Goal: Information Seeking & Learning: Learn about a topic

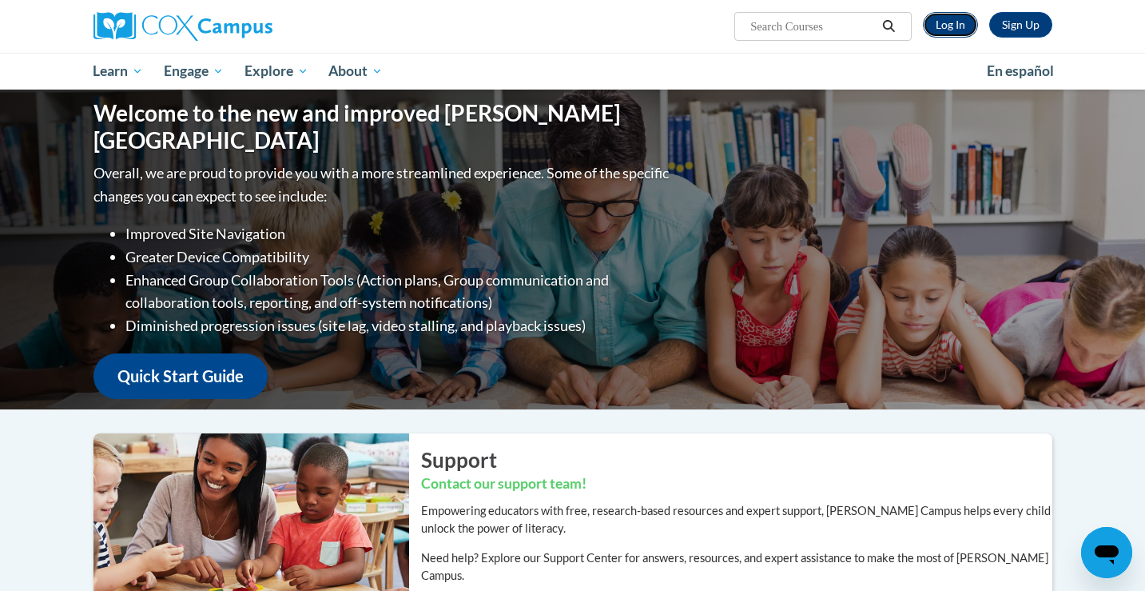
click at [950, 33] on link "Log In" at bounding box center [950, 25] width 55 height 26
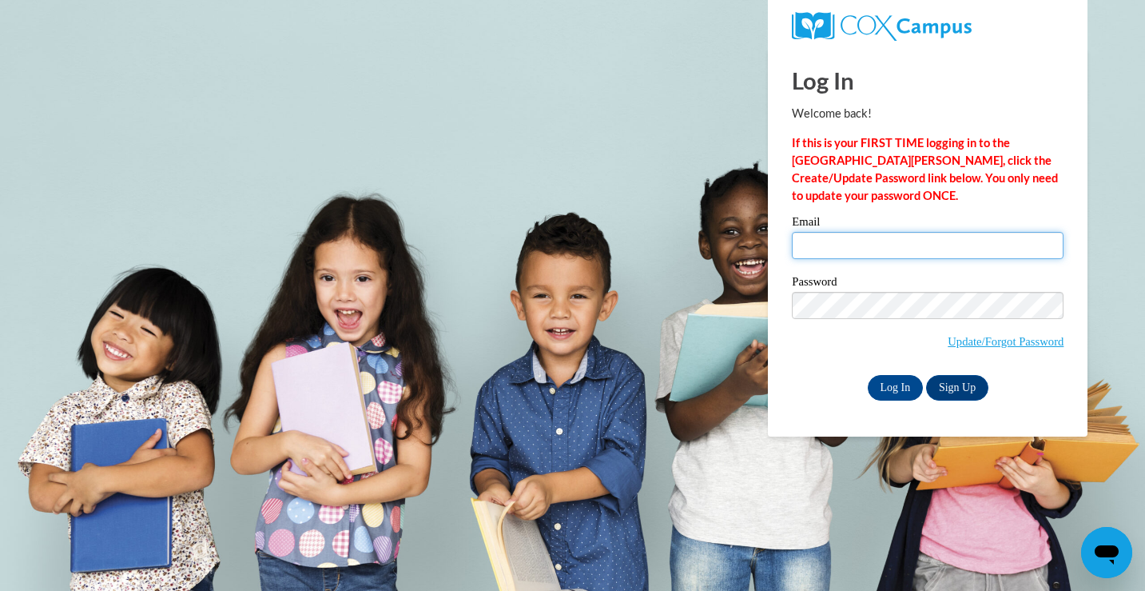
click at [879, 241] on input "Email" at bounding box center [928, 245] width 272 height 27
type input "serenaphounsavath@gmail.com"
click at [868, 375] on input "Log In" at bounding box center [896, 388] width 56 height 26
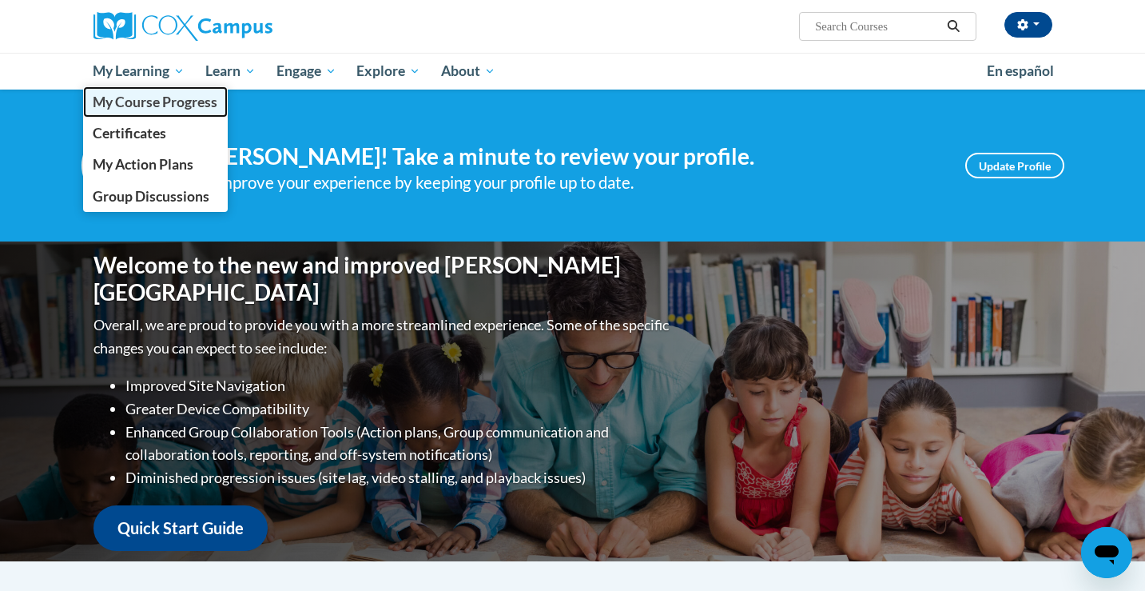
click at [134, 106] on span "My Course Progress" at bounding box center [155, 102] width 125 height 17
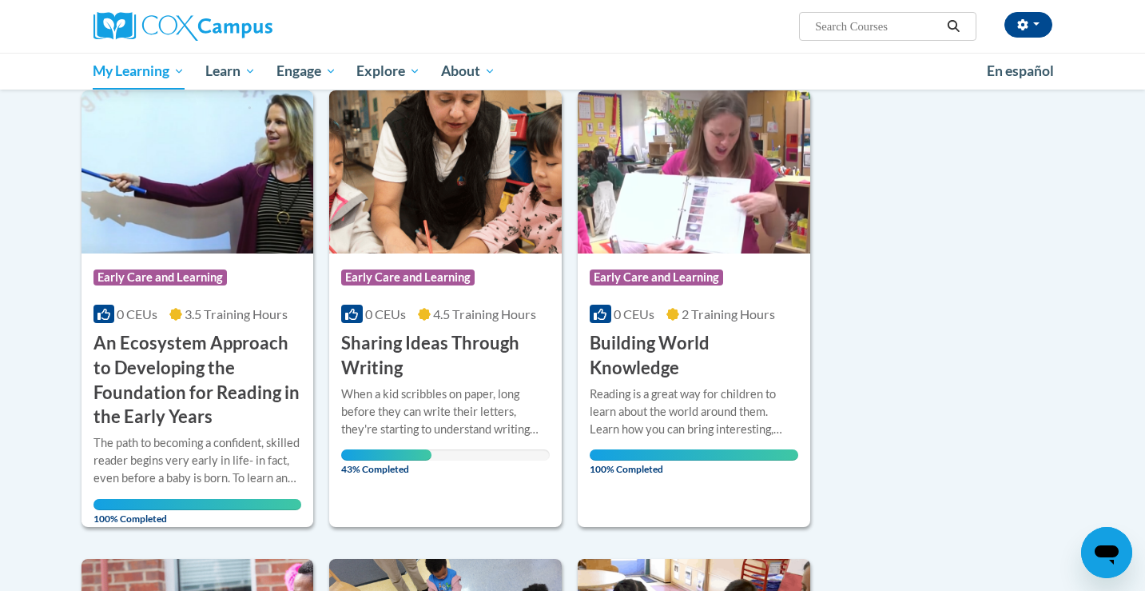
scroll to position [205, 0]
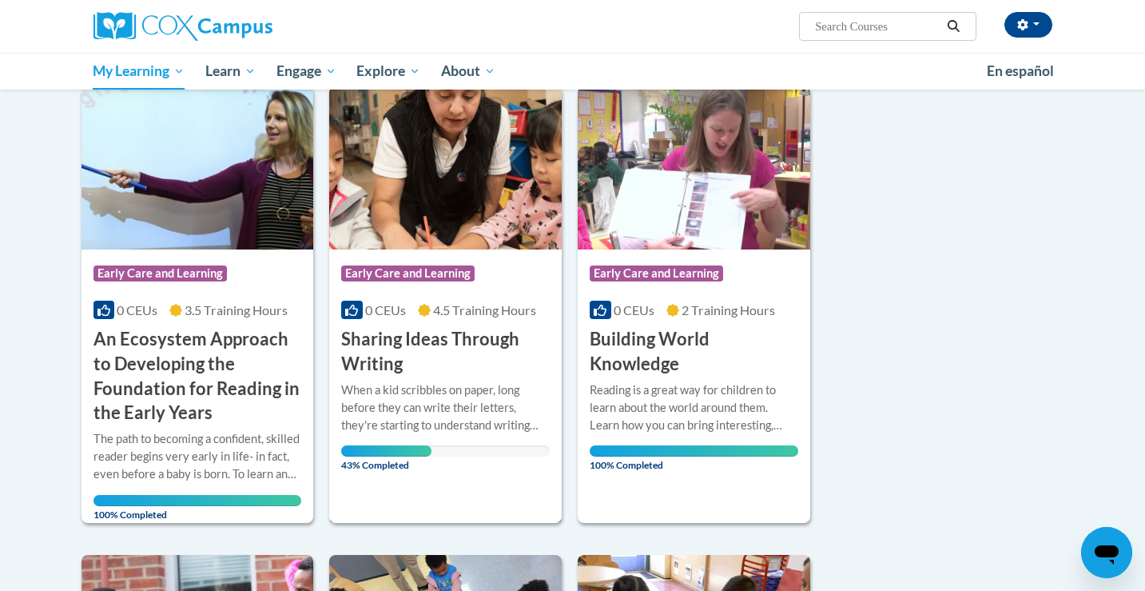
click at [470, 237] on img at bounding box center [445, 167] width 233 height 163
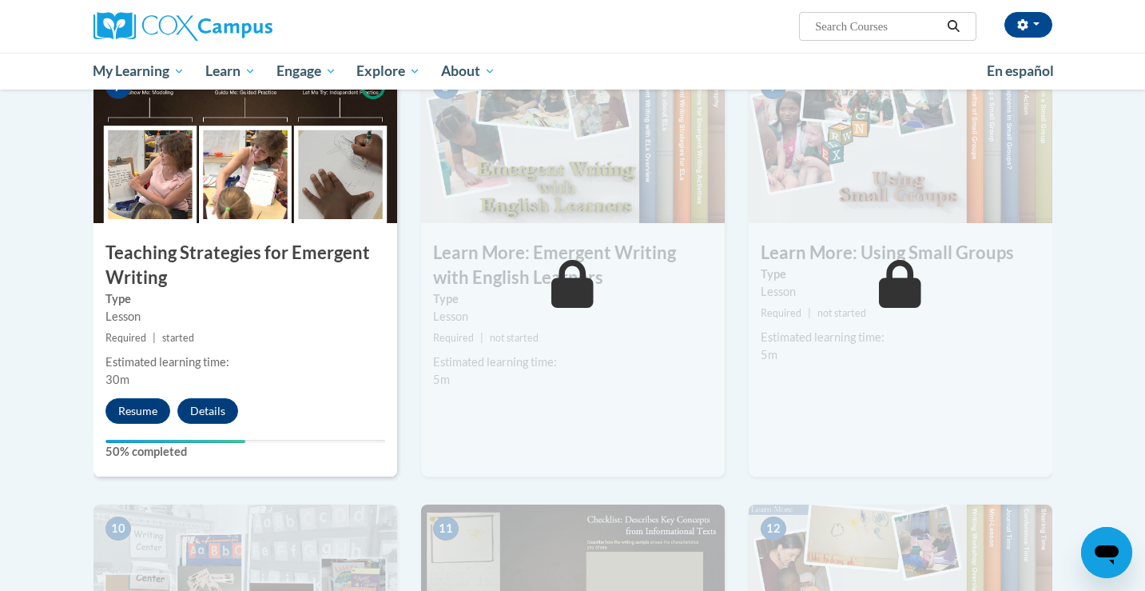
scroll to position [1237, 0]
click at [120, 397] on button "Resume" at bounding box center [137, 410] width 65 height 26
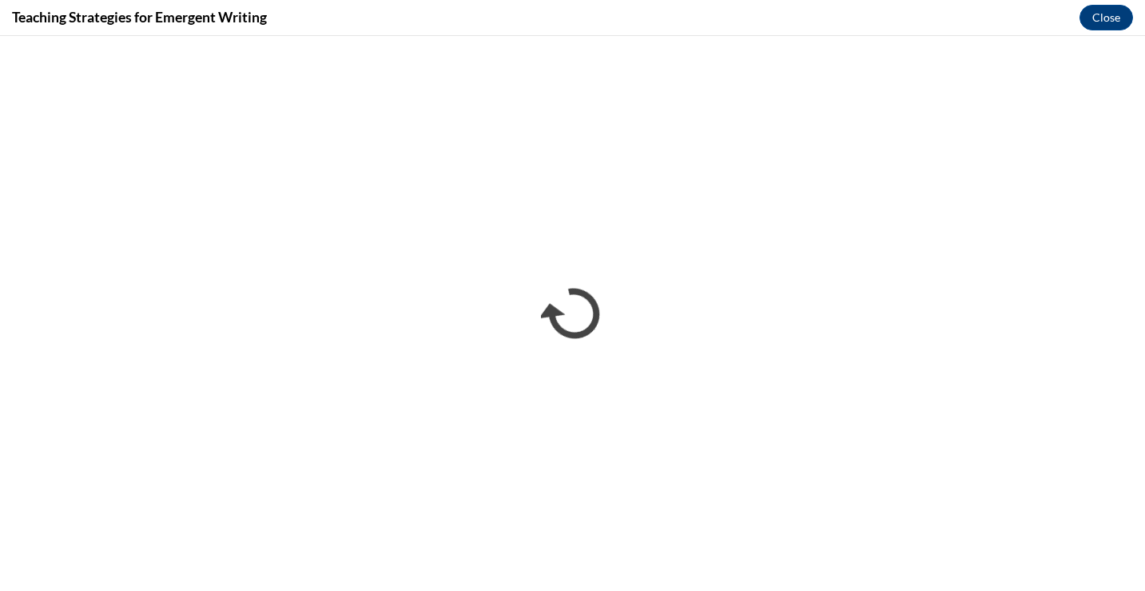
scroll to position [0, 0]
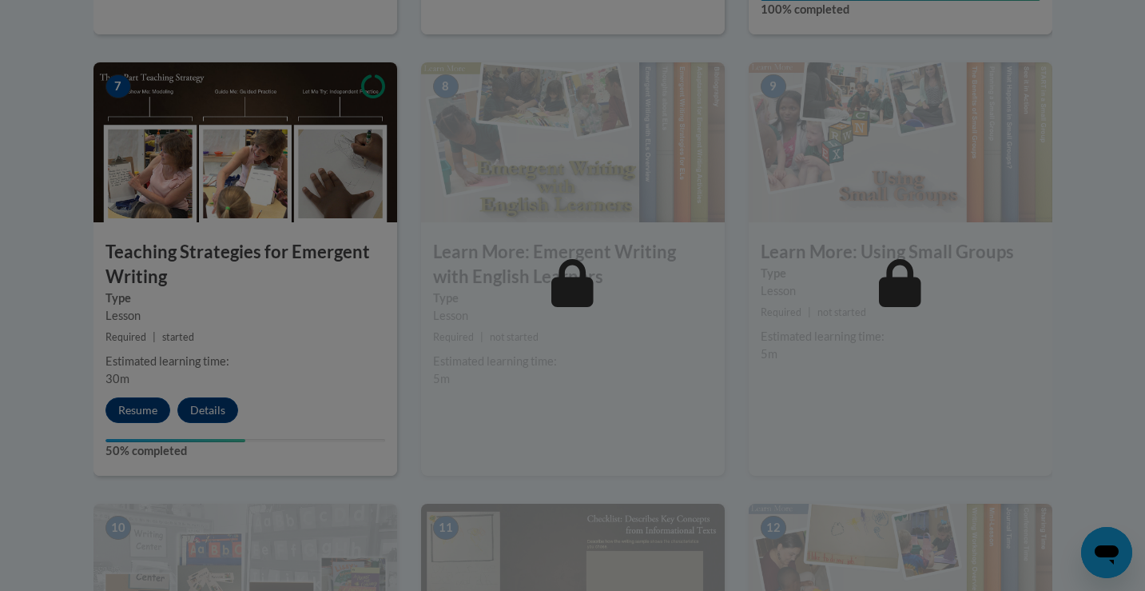
drag, startPoint x: 1090, startPoint y: 4, endPoint x: 1059, endPoint y: 44, distance: 50.7
click at [1059, 44] on div at bounding box center [572, 295] width 1145 height 591
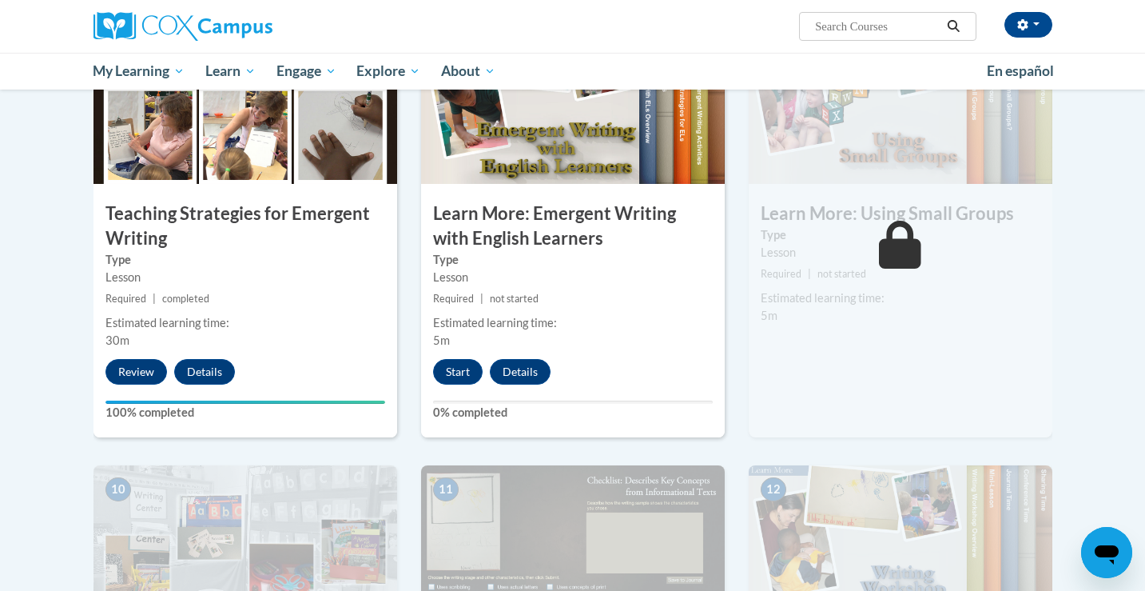
scroll to position [1275, 0]
click at [453, 360] on button "Start" at bounding box center [458, 373] width 50 height 26
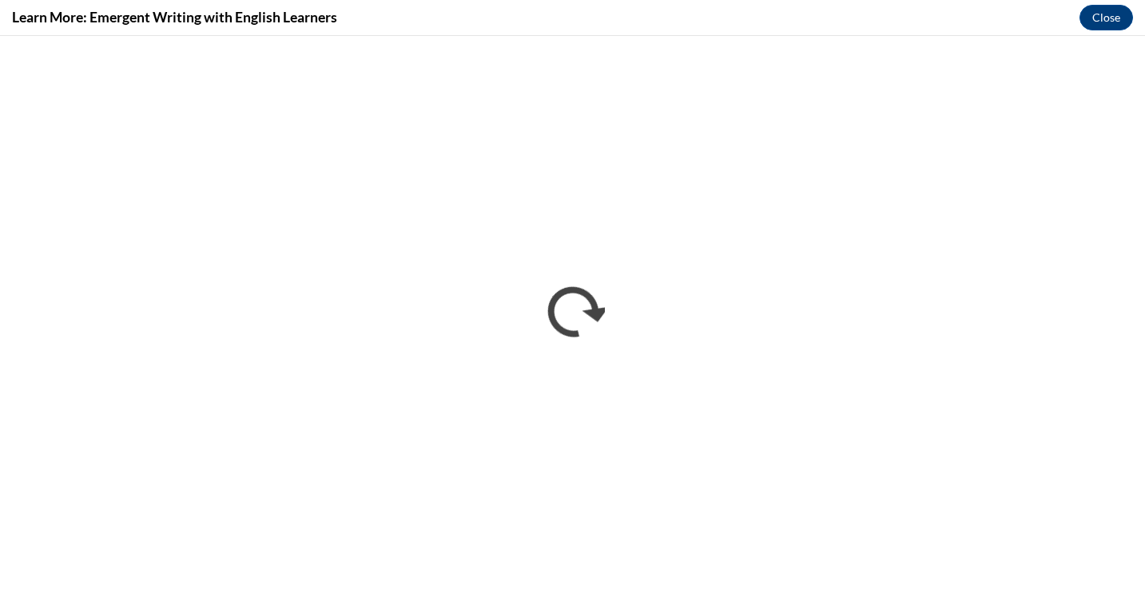
scroll to position [0, 0]
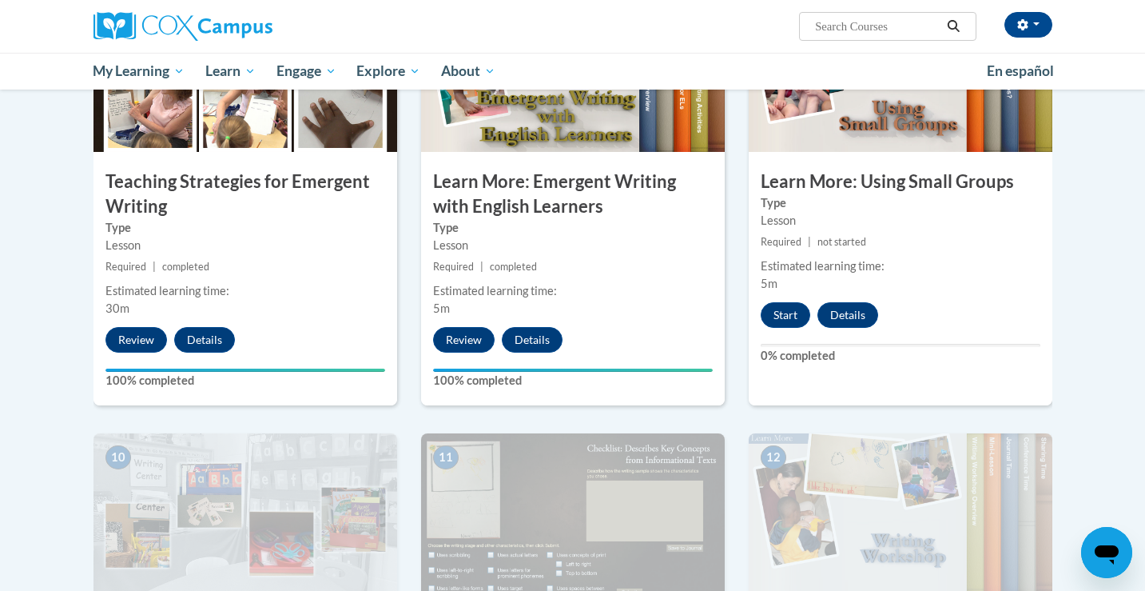
scroll to position [1335, 0]
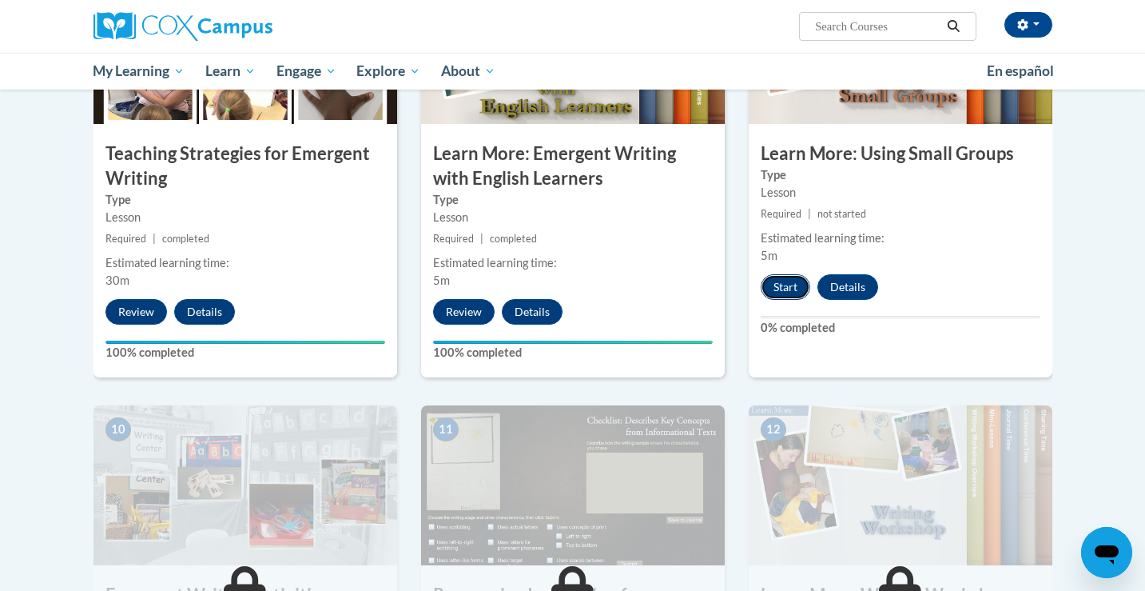
click at [776, 274] on button "Start" at bounding box center [786, 287] width 50 height 26
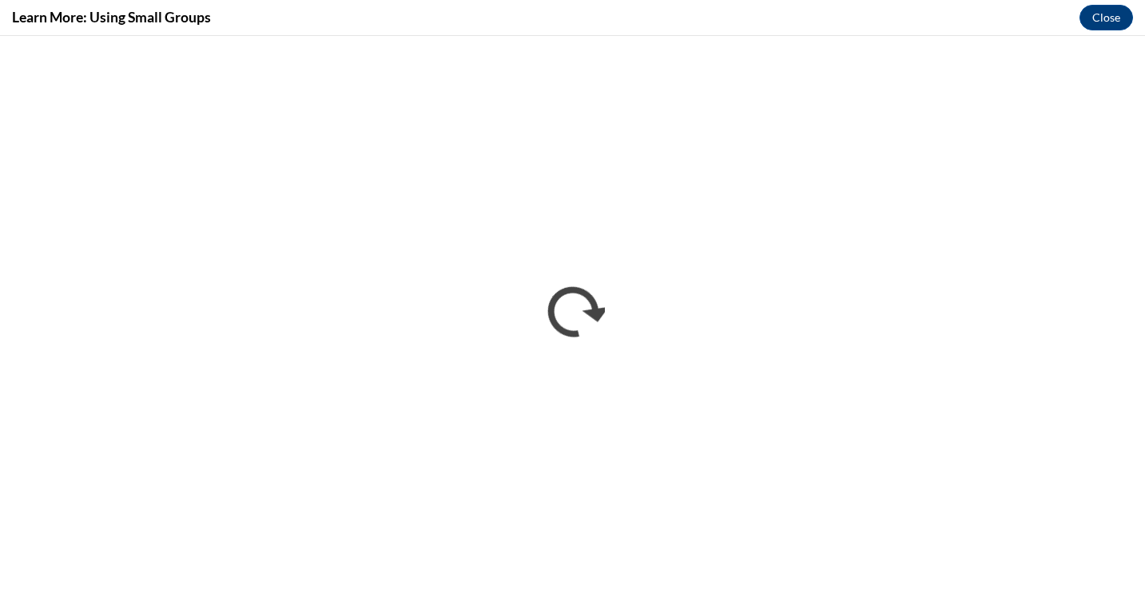
scroll to position [0, 0]
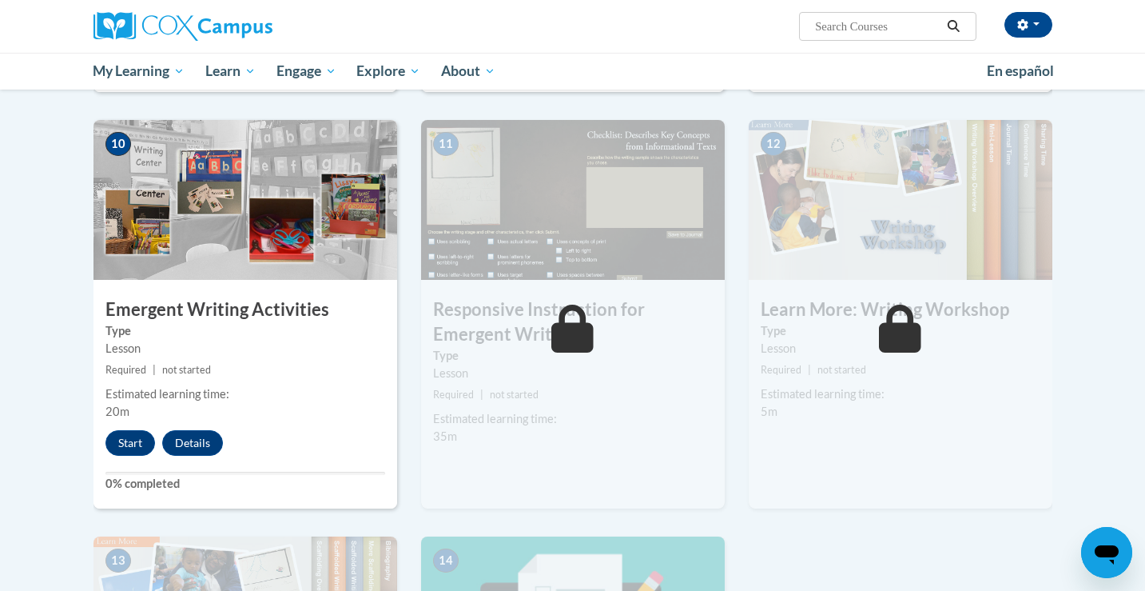
scroll to position [1632, 0]
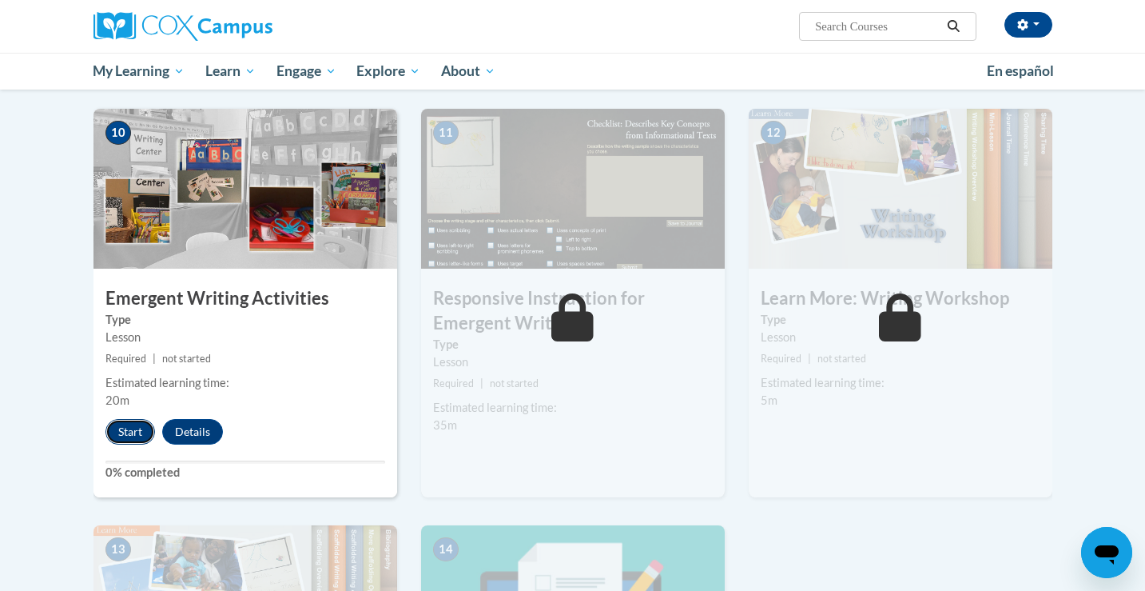
click at [131, 419] on button "Start" at bounding box center [130, 432] width 50 height 26
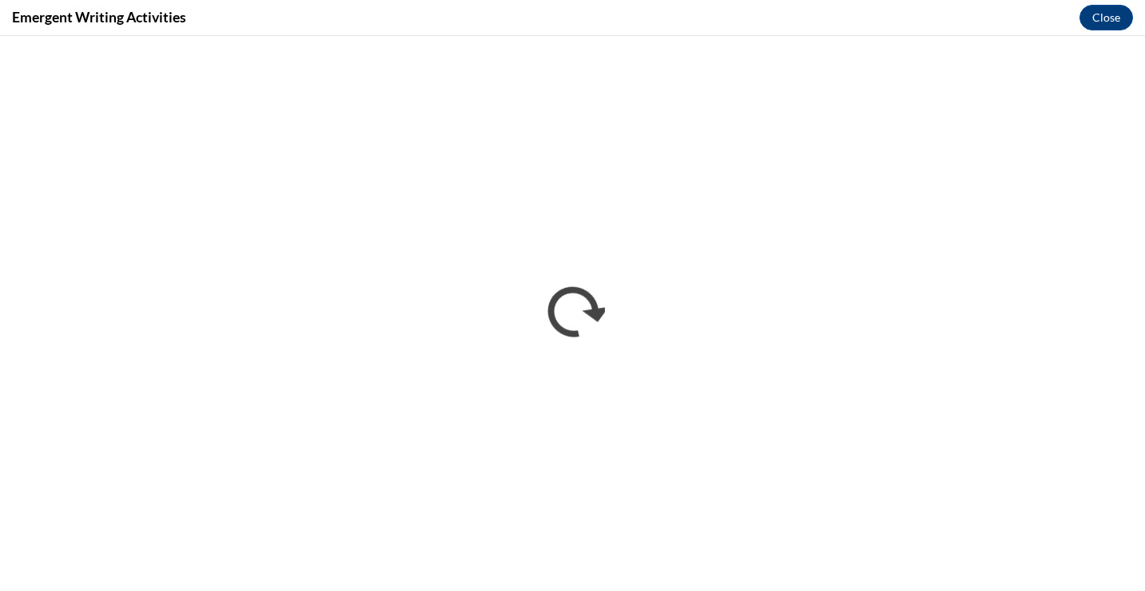
scroll to position [0, 0]
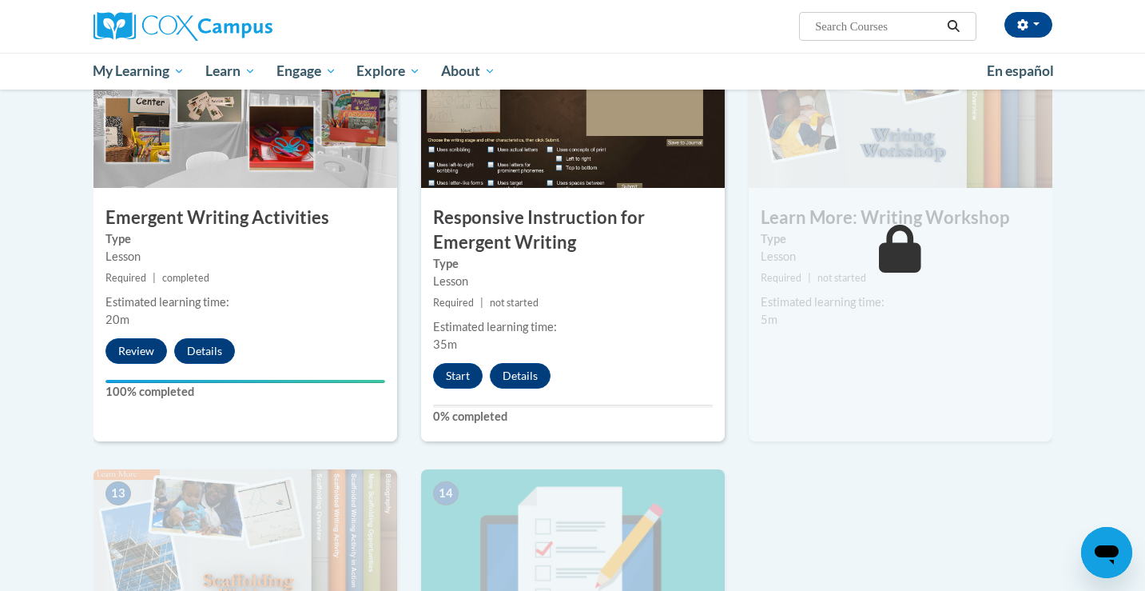
scroll to position [1714, 0]
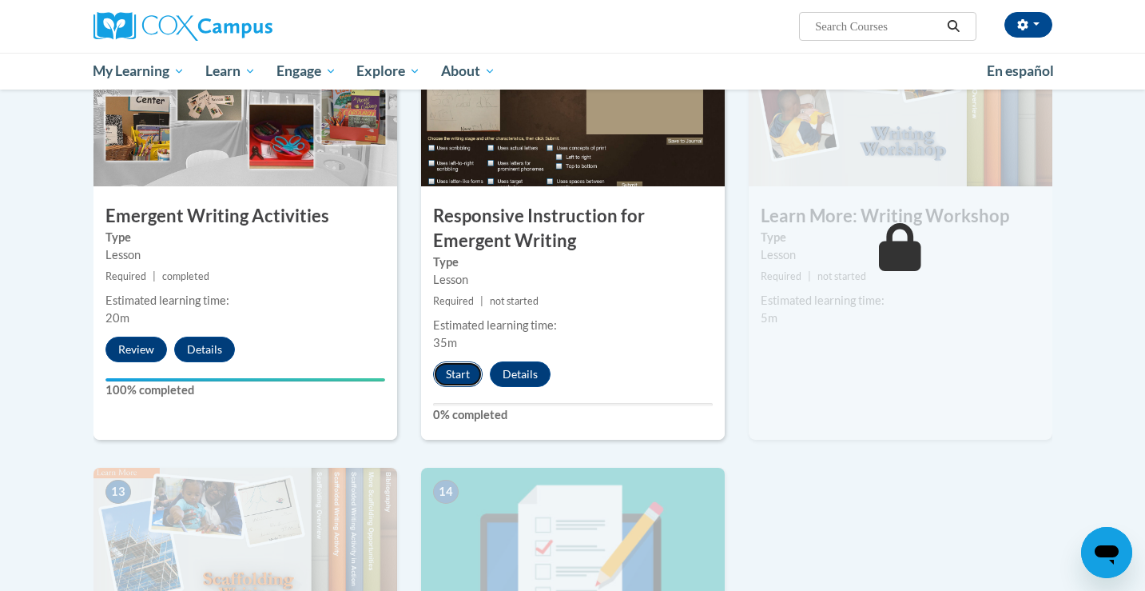
click at [450, 361] on button "Start" at bounding box center [458, 374] width 50 height 26
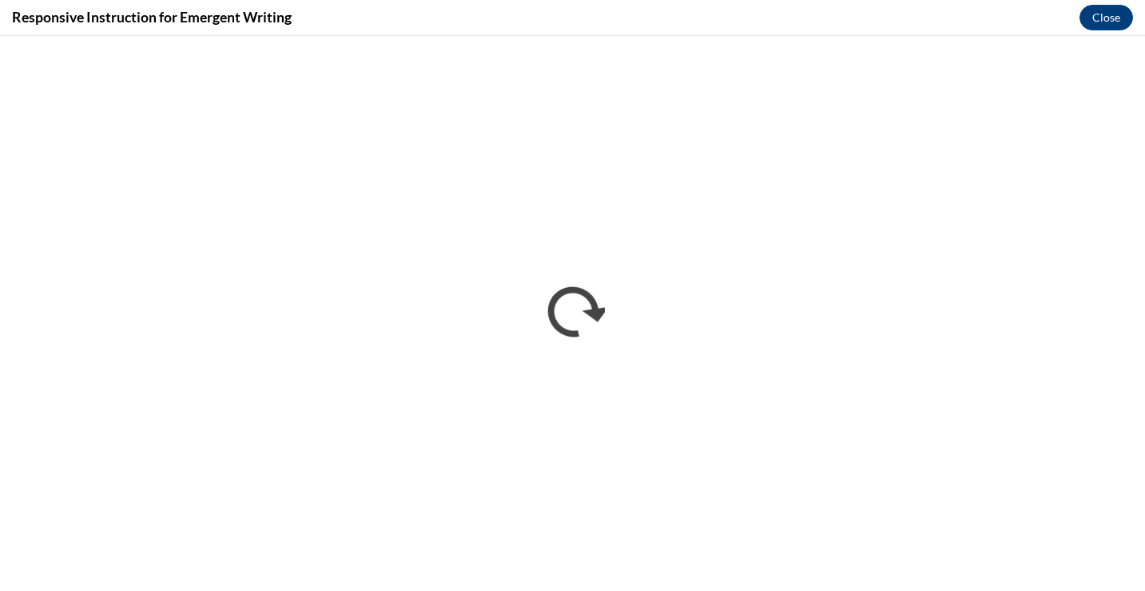
scroll to position [0, 0]
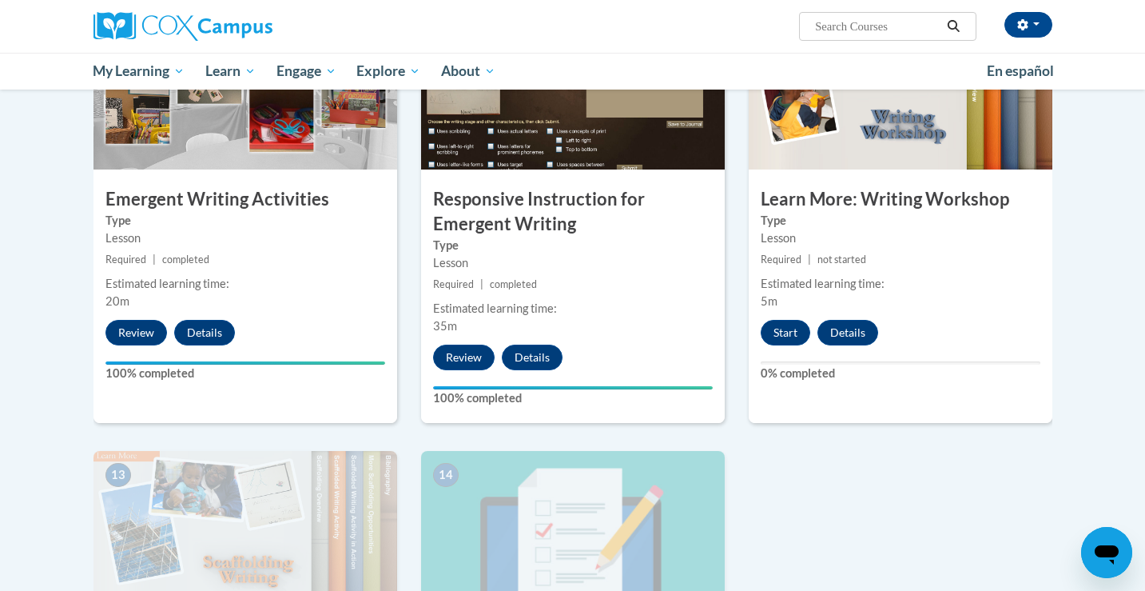
scroll to position [1716, 0]
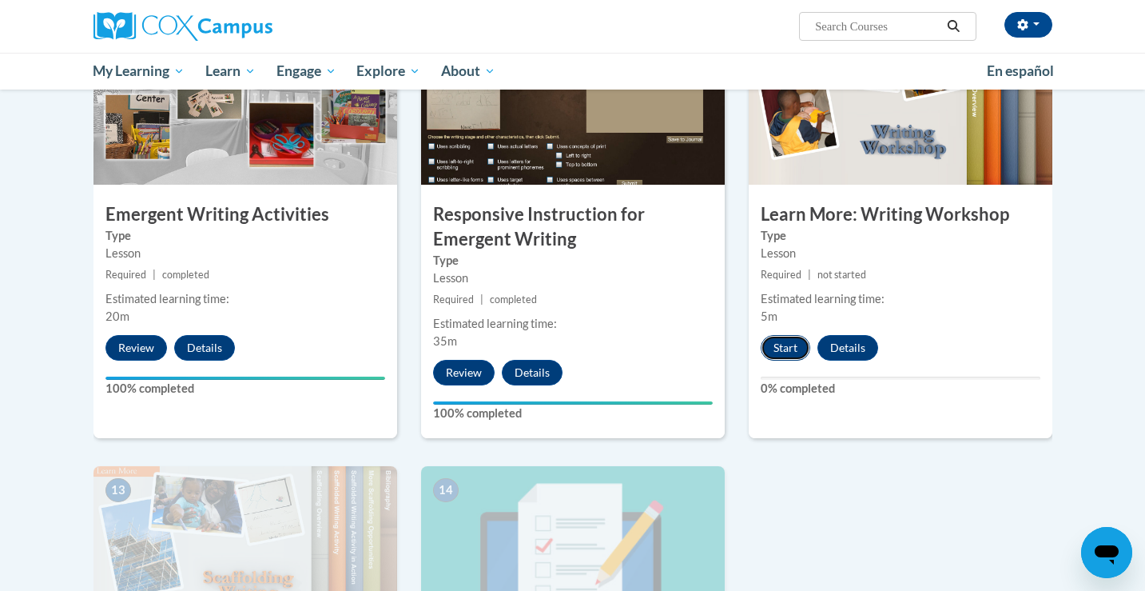
click at [774, 335] on button "Start" at bounding box center [786, 348] width 50 height 26
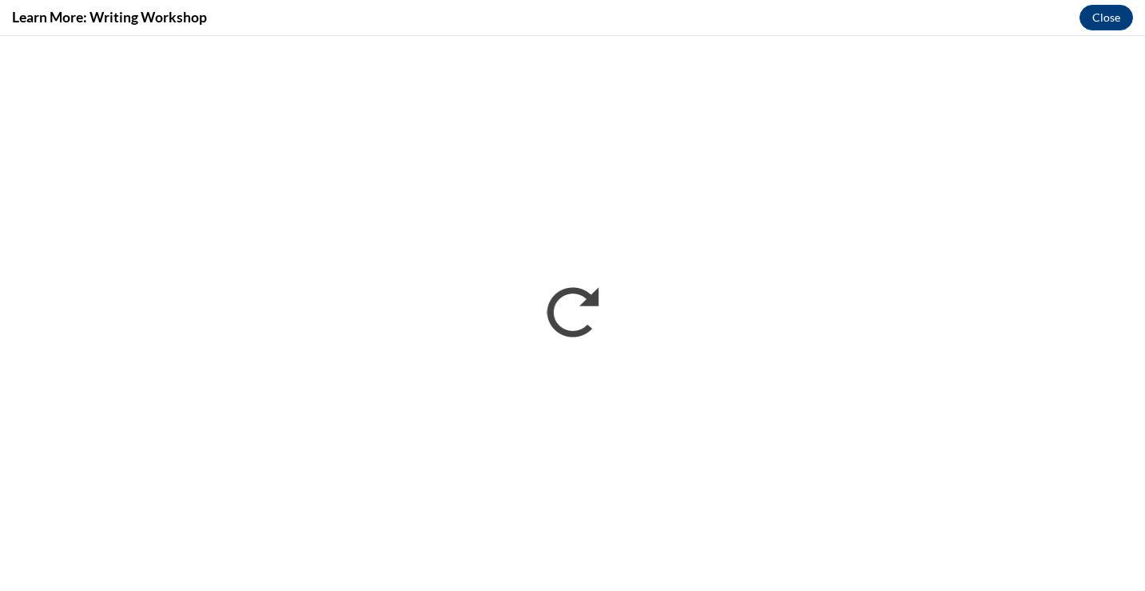
scroll to position [0, 0]
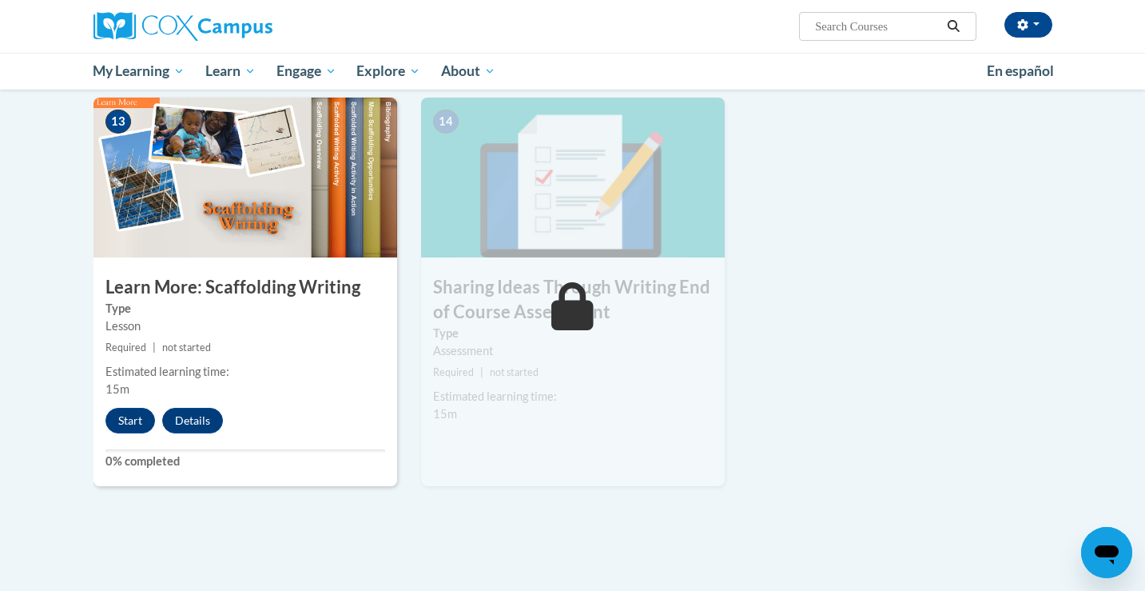
scroll to position [2100, 0]
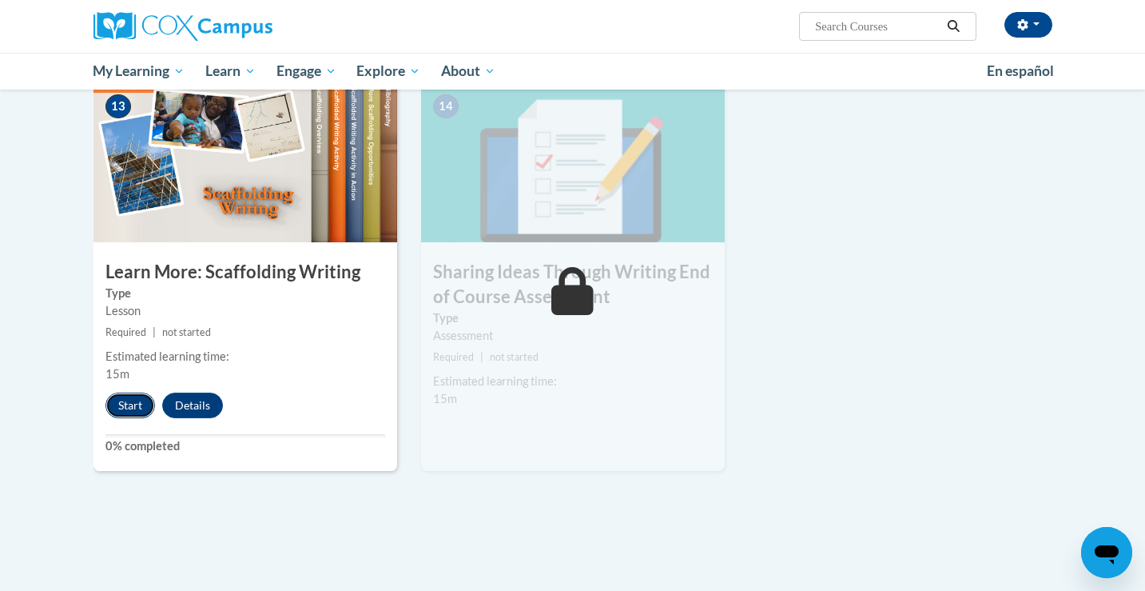
click at [127, 392] on button "Start" at bounding box center [130, 405] width 50 height 26
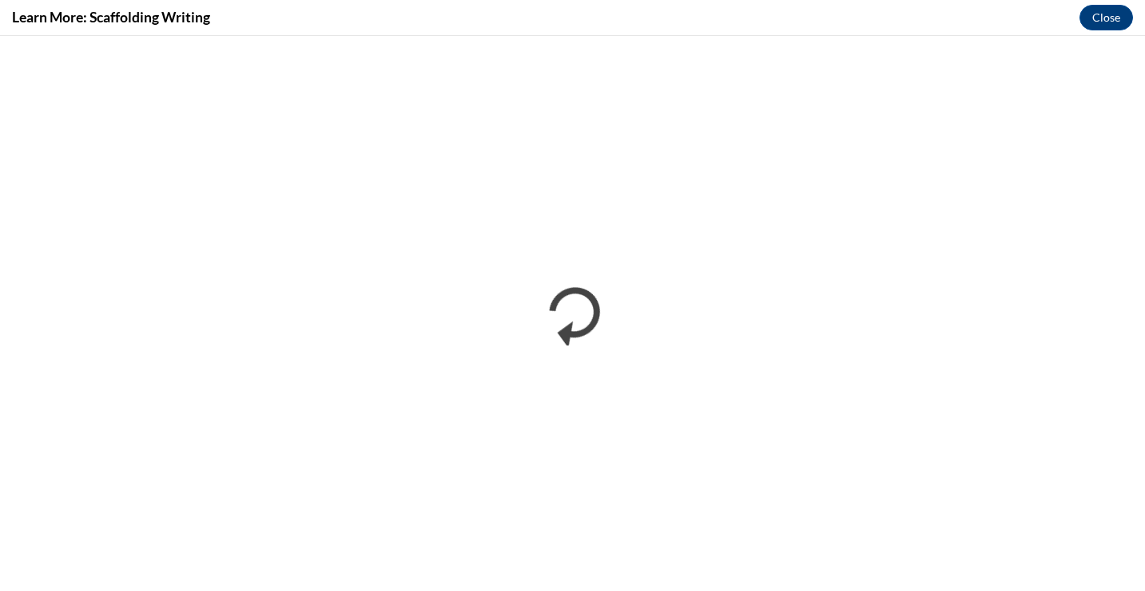
scroll to position [0, 0]
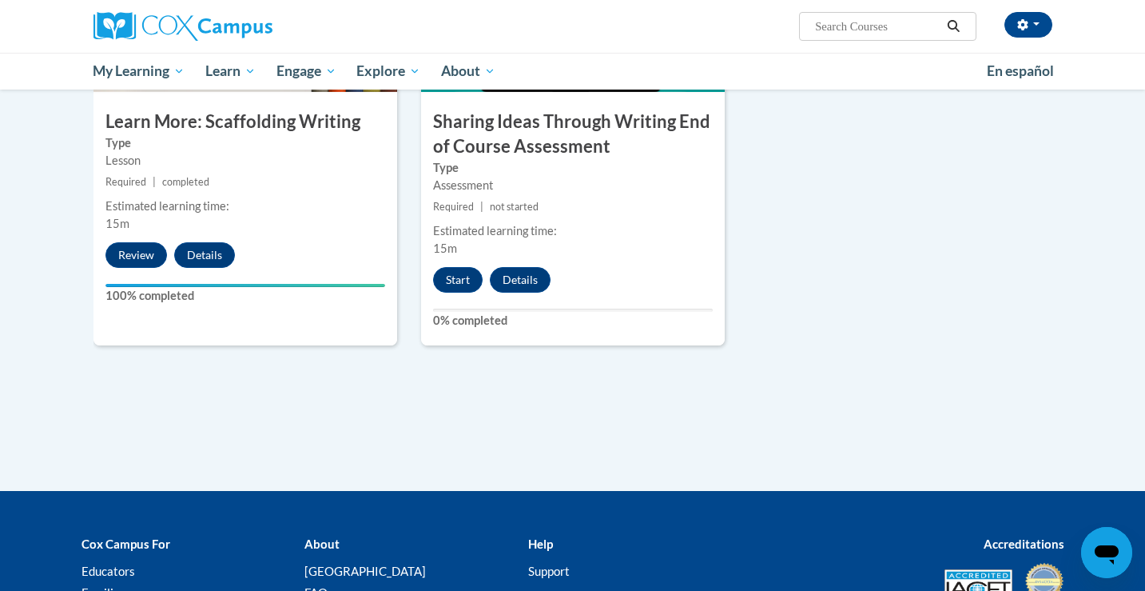
scroll to position [2248, 0]
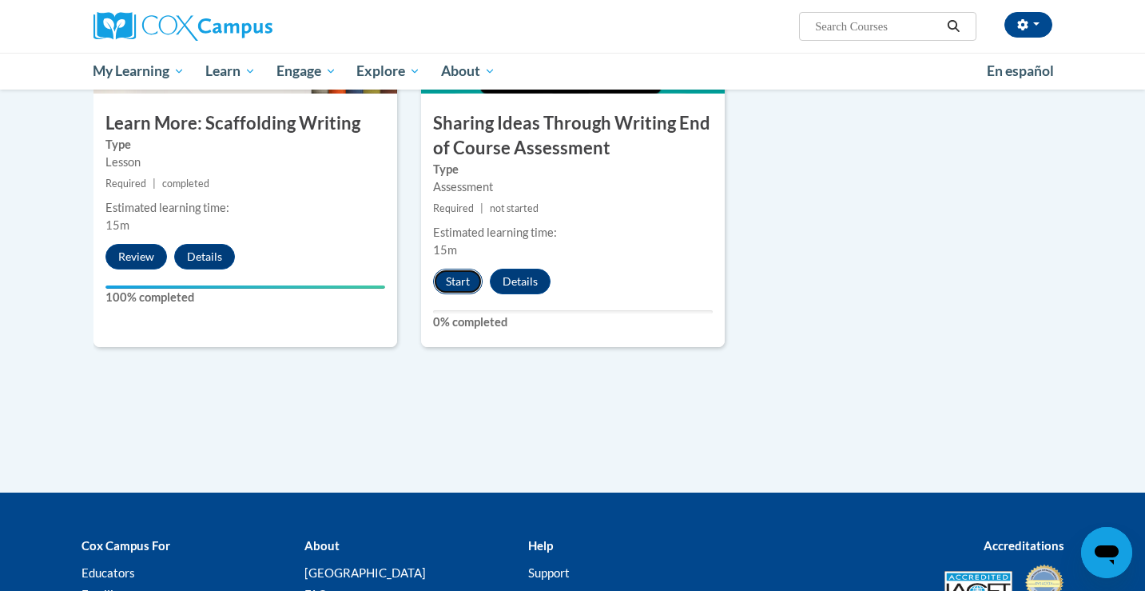
click at [464, 269] on button "Start" at bounding box center [458, 282] width 50 height 26
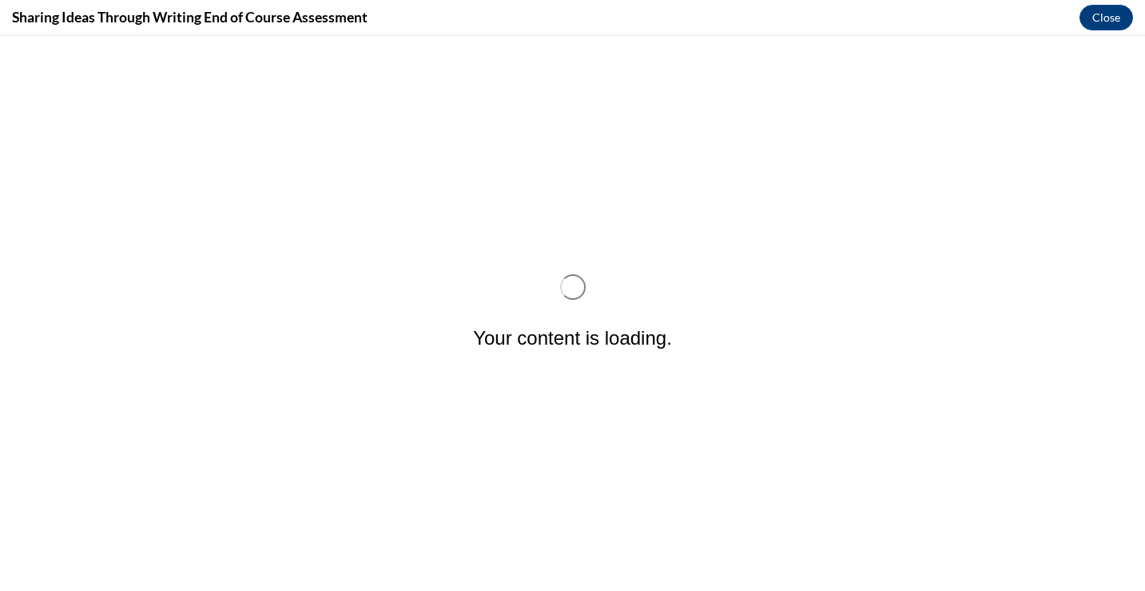
scroll to position [0, 0]
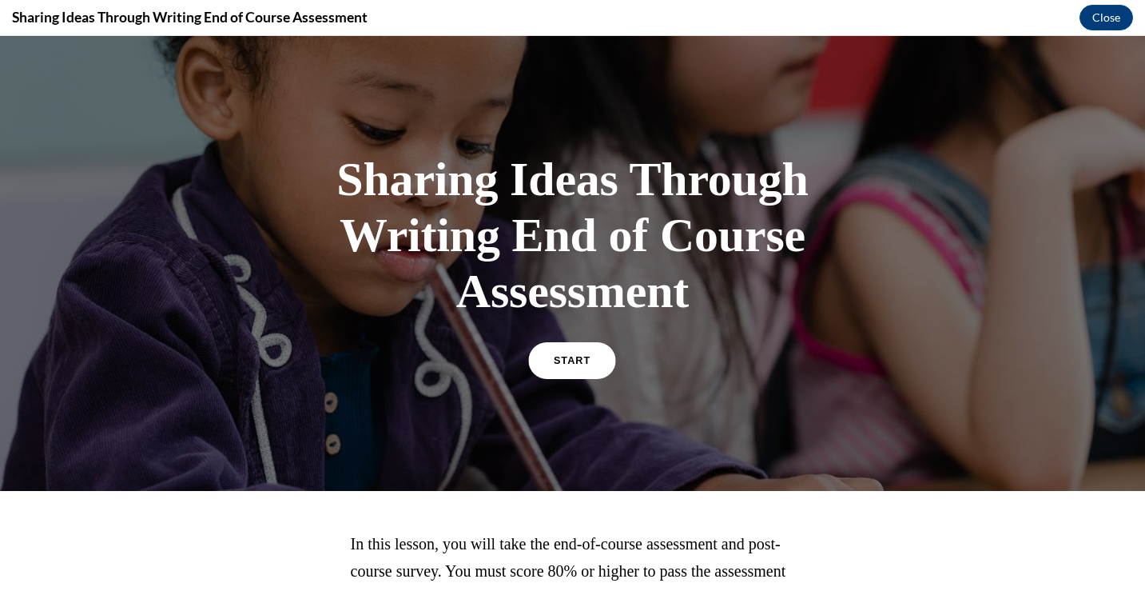
click at [570, 347] on link "START" at bounding box center [572, 360] width 87 height 37
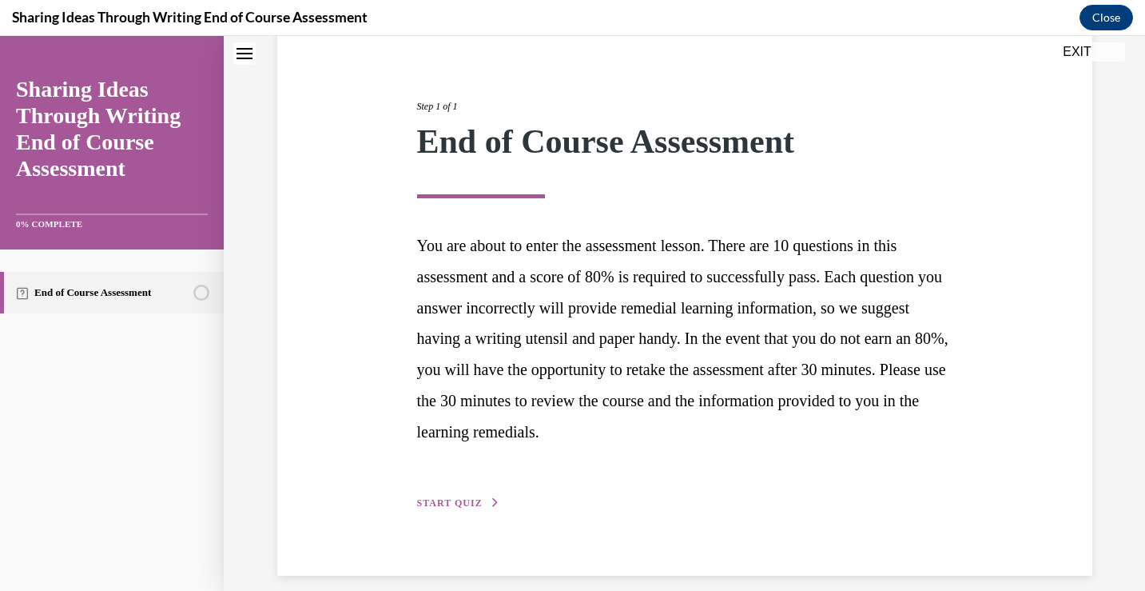
scroll to position [176, 0]
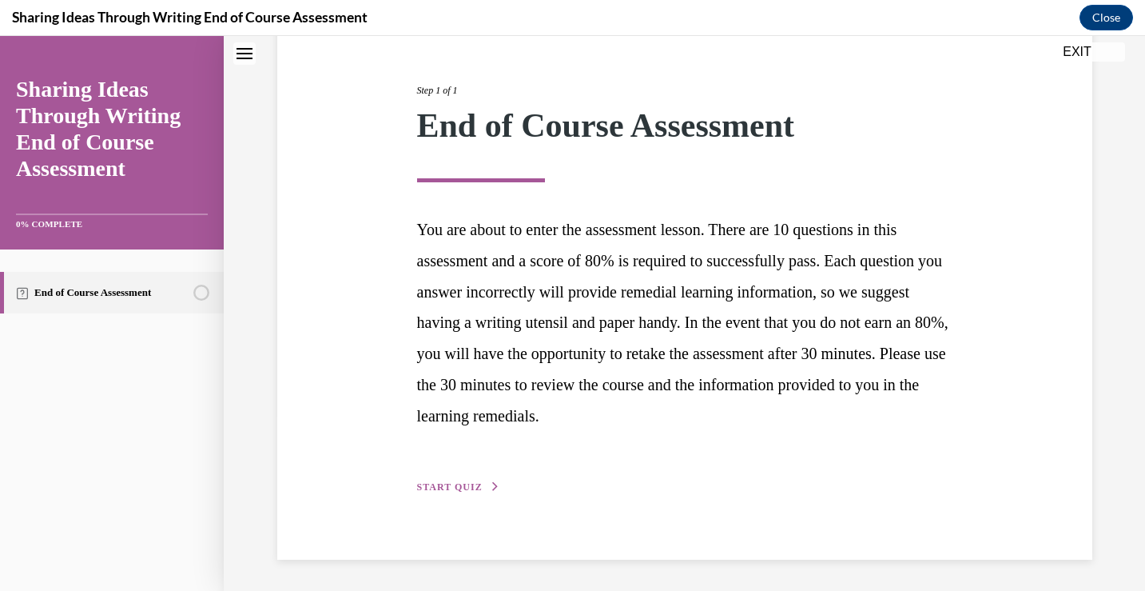
click at [436, 491] on span "START QUIZ" at bounding box center [450, 486] width 66 height 11
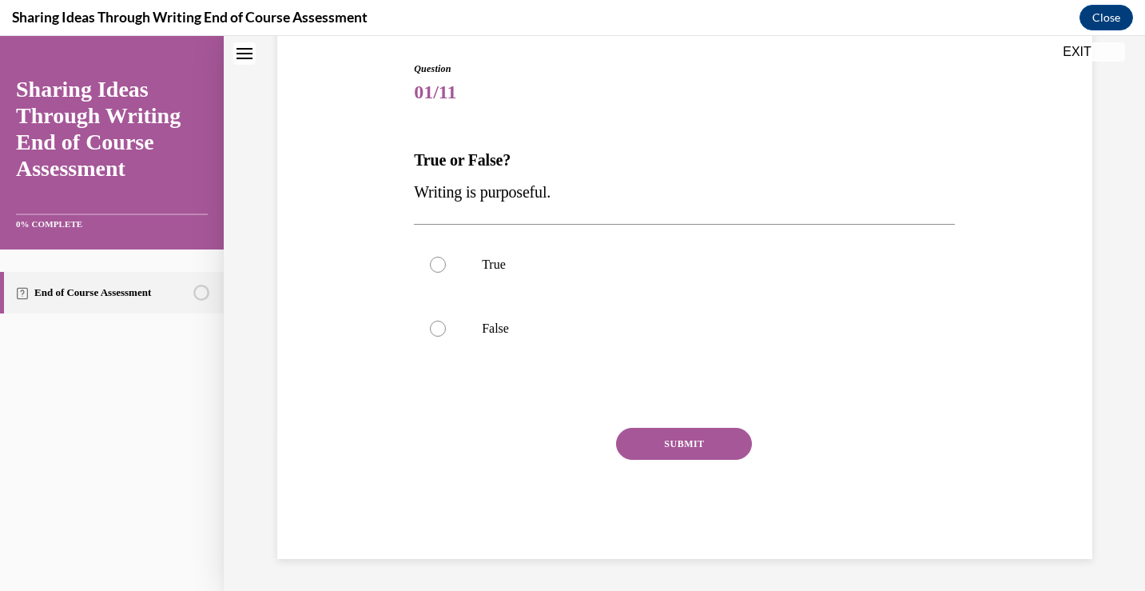
scroll to position [161, 0]
click at [502, 247] on label "True" at bounding box center [684, 265] width 541 height 64
click at [446, 257] on input "True" at bounding box center [438, 265] width 16 height 16
radio input "true"
click at [682, 440] on button "SUBMIT" at bounding box center [684, 444] width 136 height 32
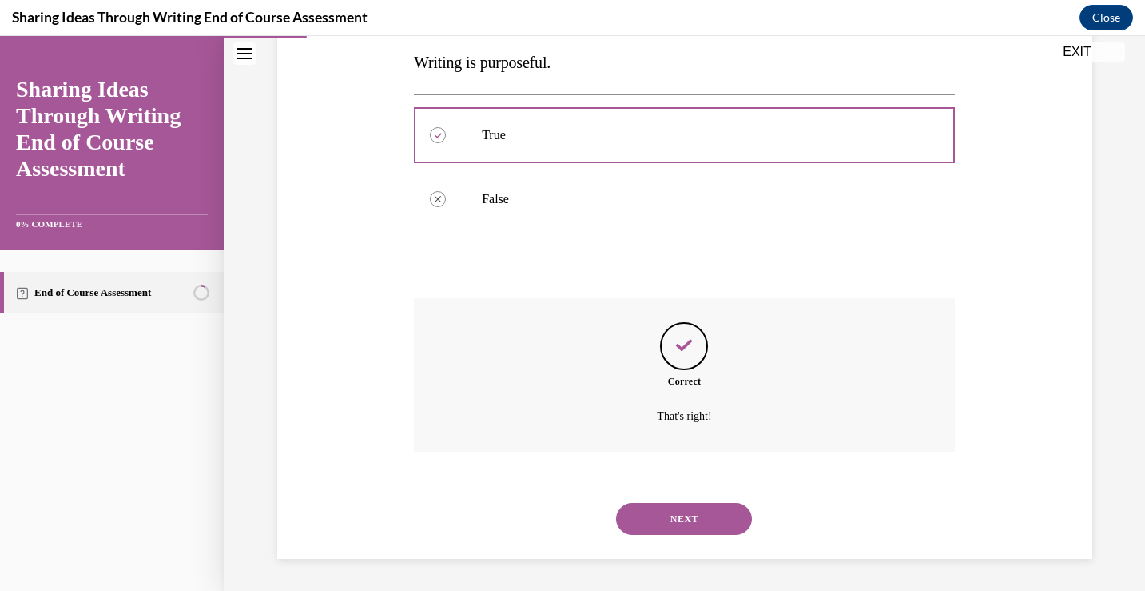
click at [690, 532] on button "NEXT" at bounding box center [684, 519] width 136 height 32
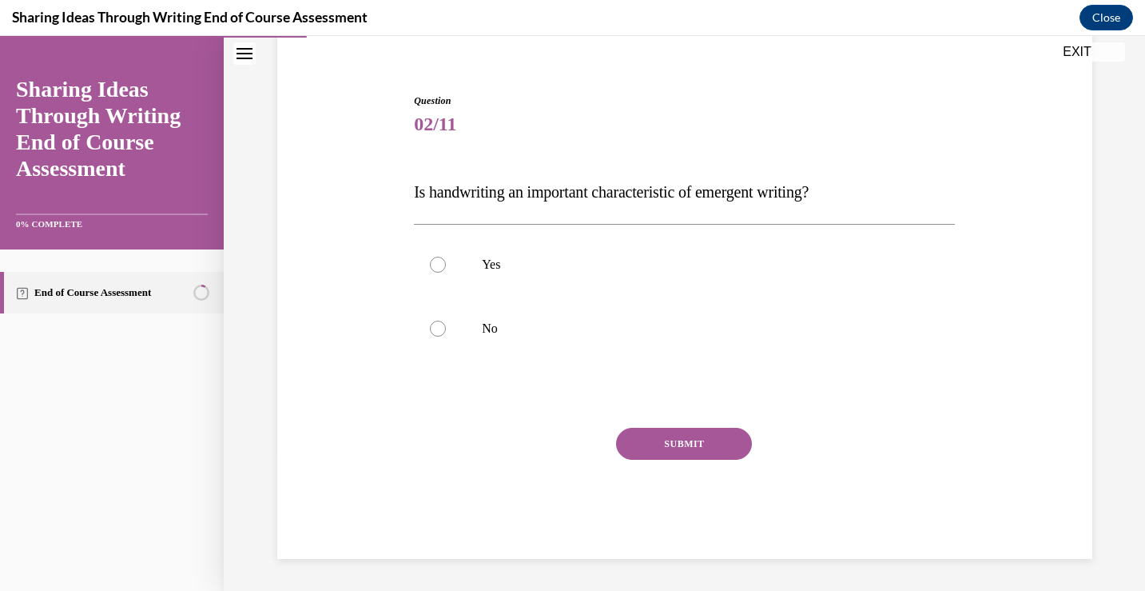
scroll to position [129, 0]
click at [618, 278] on label "Yes" at bounding box center [684, 265] width 541 height 64
click at [446, 273] on input "Yes" at bounding box center [438, 265] width 16 height 16
radio input "true"
click at [619, 316] on label "No" at bounding box center [684, 329] width 541 height 64
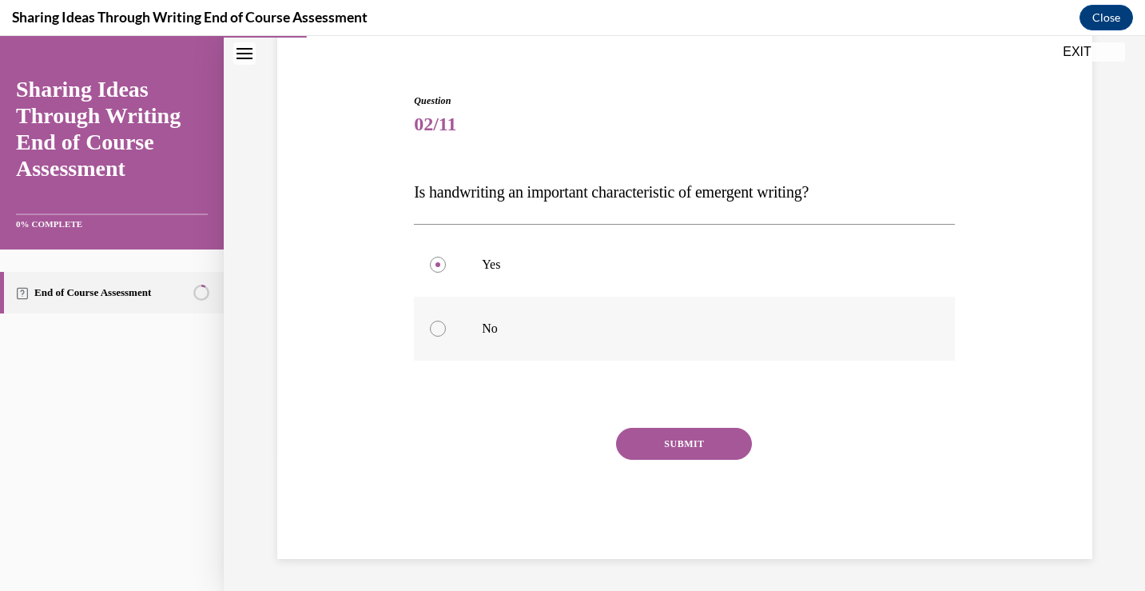
click at [446, 320] on input "No" at bounding box center [438, 328] width 16 height 16
radio input "true"
click at [652, 440] on button "SUBMIT" at bounding box center [684, 444] width 136 height 32
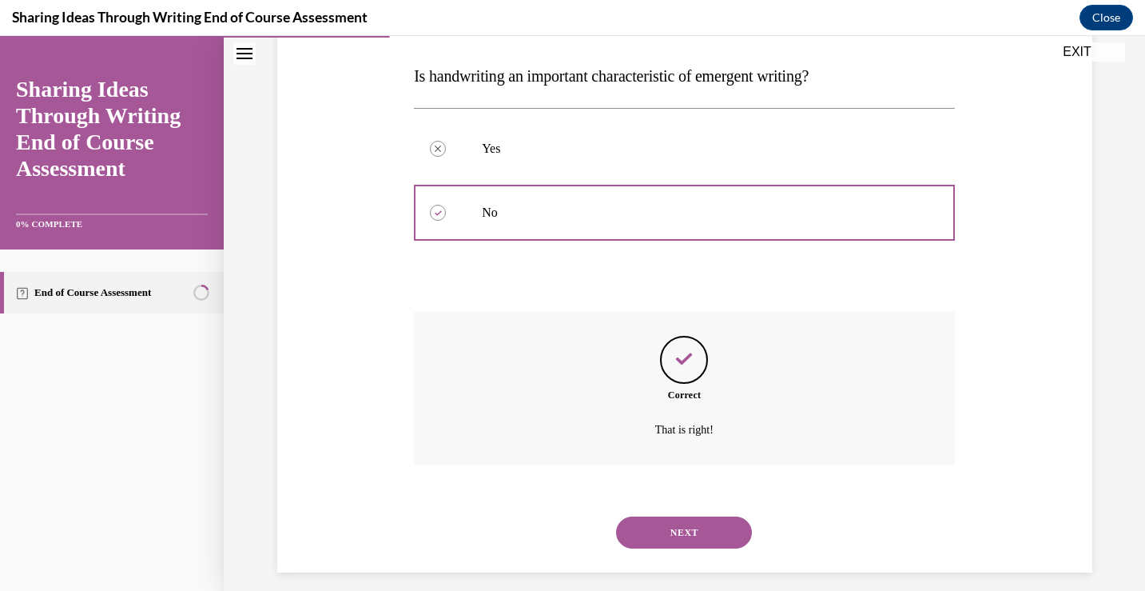
scroll to position [258, 0]
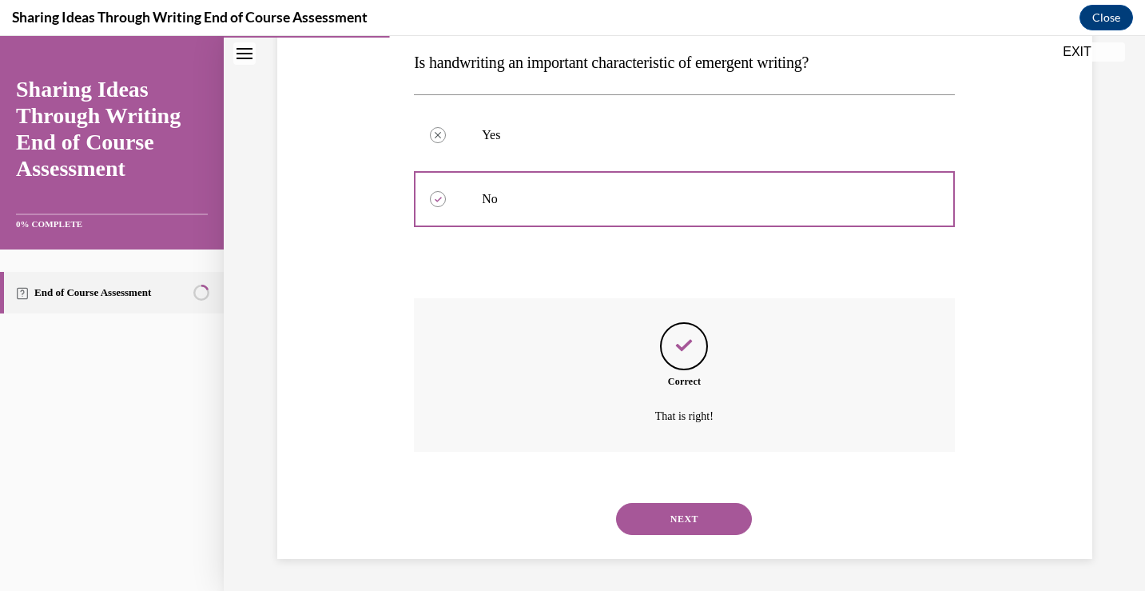
click at [679, 523] on button "NEXT" at bounding box center [684, 519] width 136 height 32
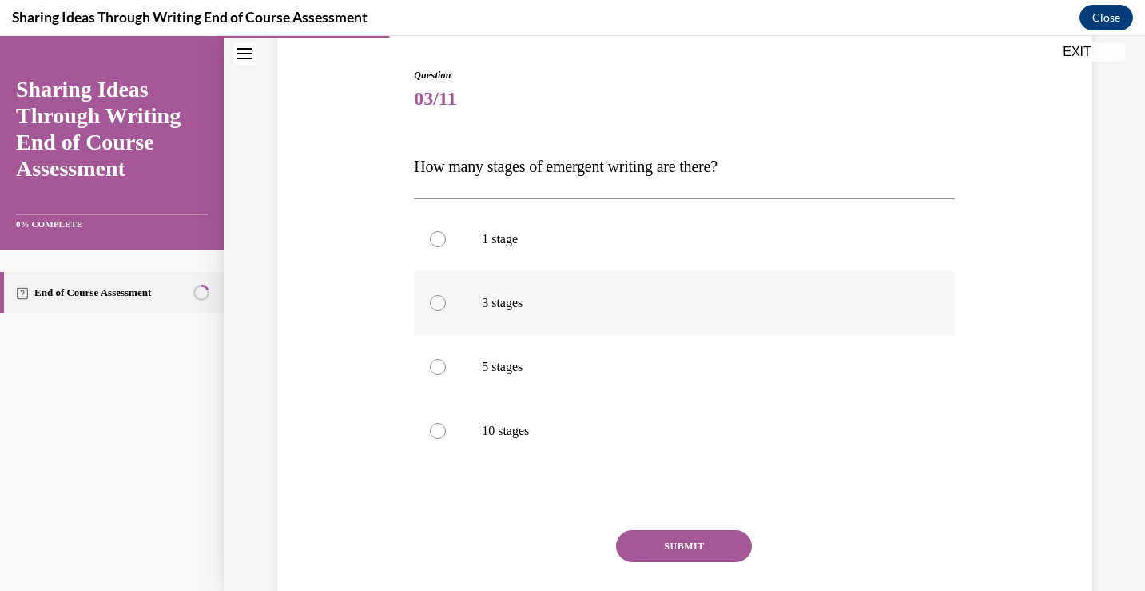
scroll to position [194, 0]
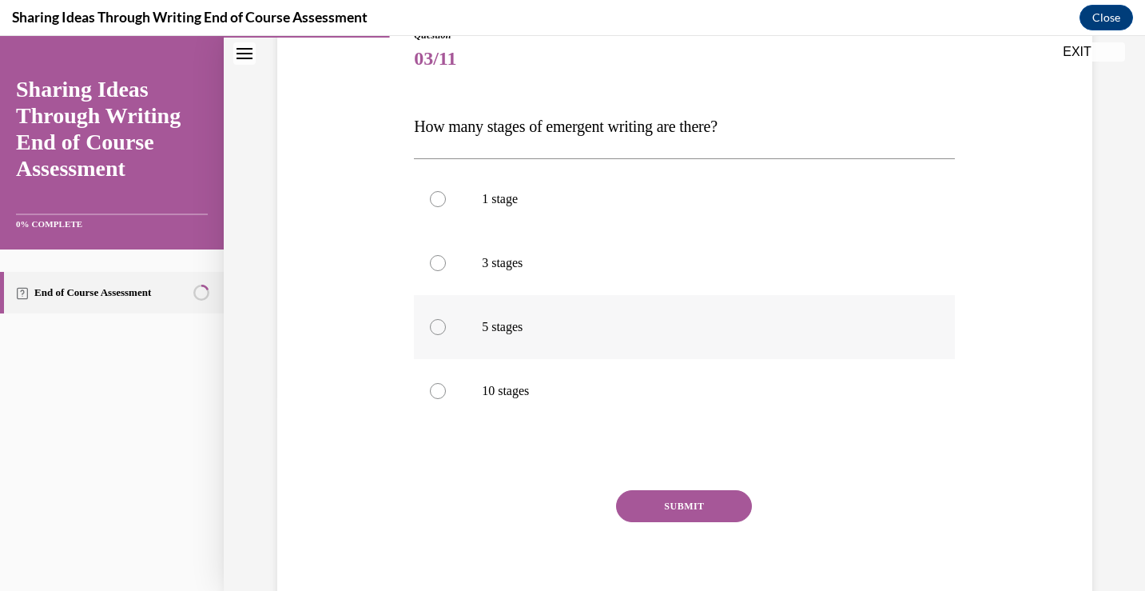
click at [505, 311] on label "5 stages" at bounding box center [684, 327] width 541 height 64
click at [446, 319] on input "5 stages" at bounding box center [438, 327] width 16 height 16
radio input "true"
click at [667, 501] on button "SUBMIT" at bounding box center [684, 506] width 136 height 32
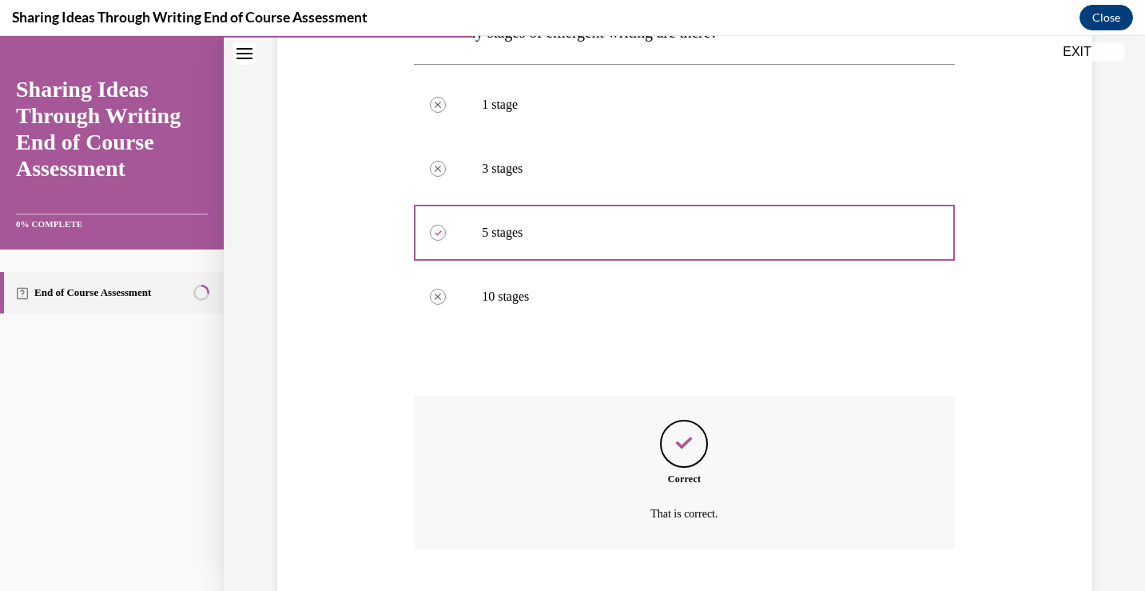
scroll to position [386, 0]
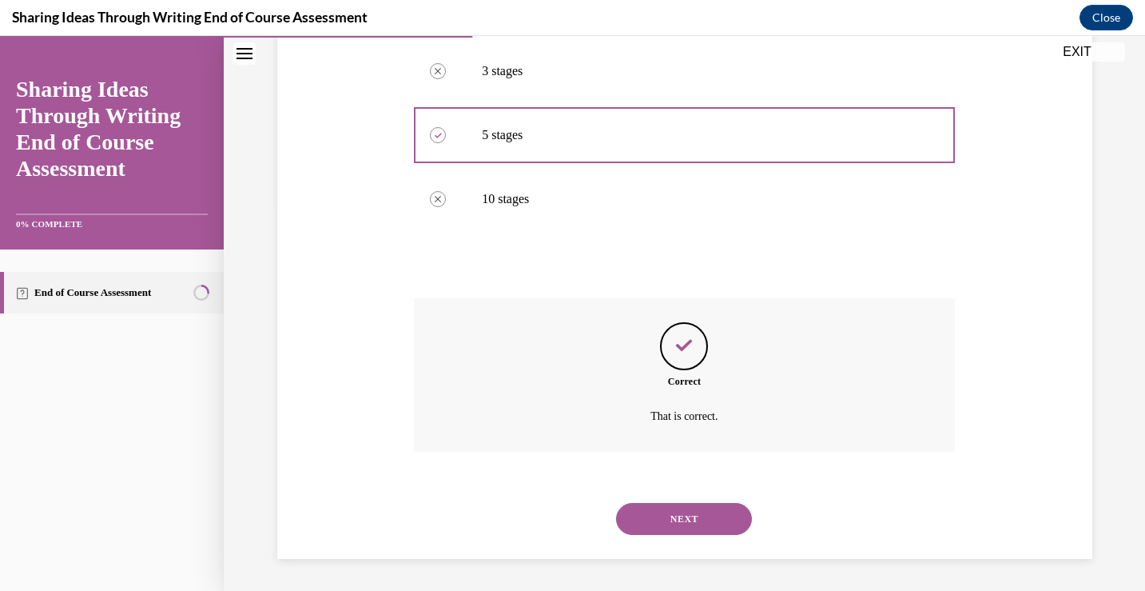
click at [671, 515] on button "NEXT" at bounding box center [684, 519] width 136 height 32
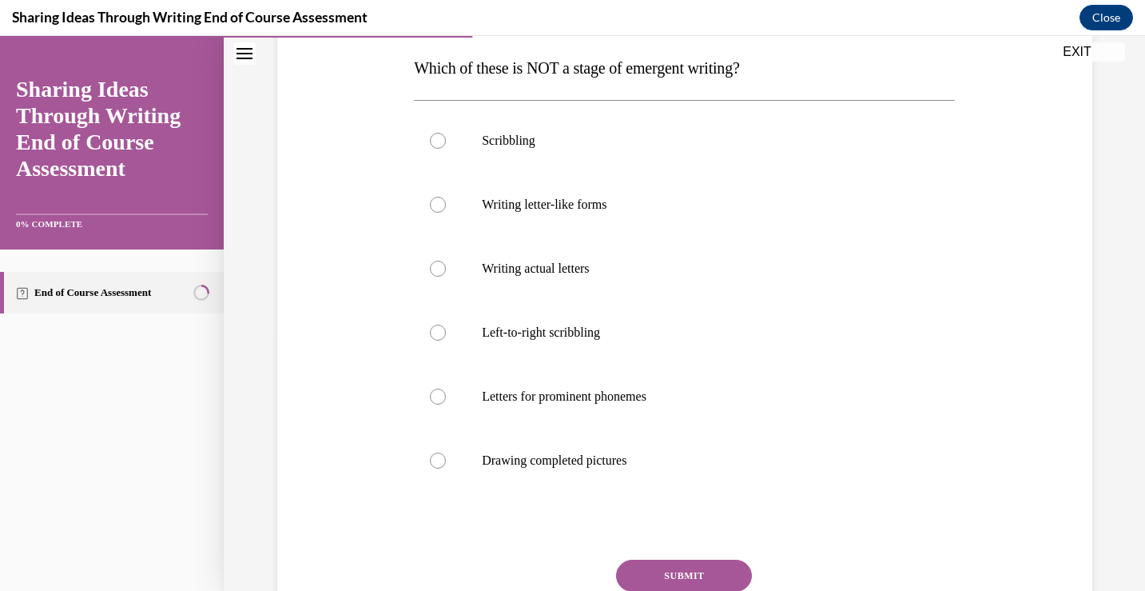
scroll to position [265, 0]
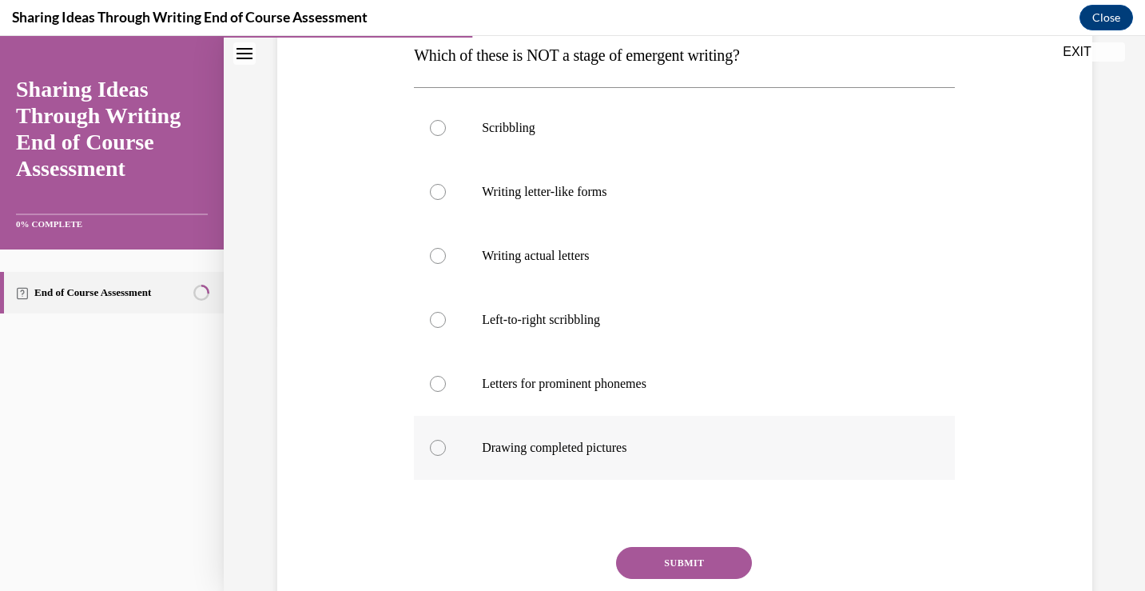
click at [654, 422] on label "Drawing completed pictures" at bounding box center [684, 448] width 541 height 64
click at [446, 440] on input "Drawing completed pictures" at bounding box center [438, 448] width 16 height 16
radio input "true"
click at [665, 556] on button "SUBMIT" at bounding box center [684, 563] width 136 height 32
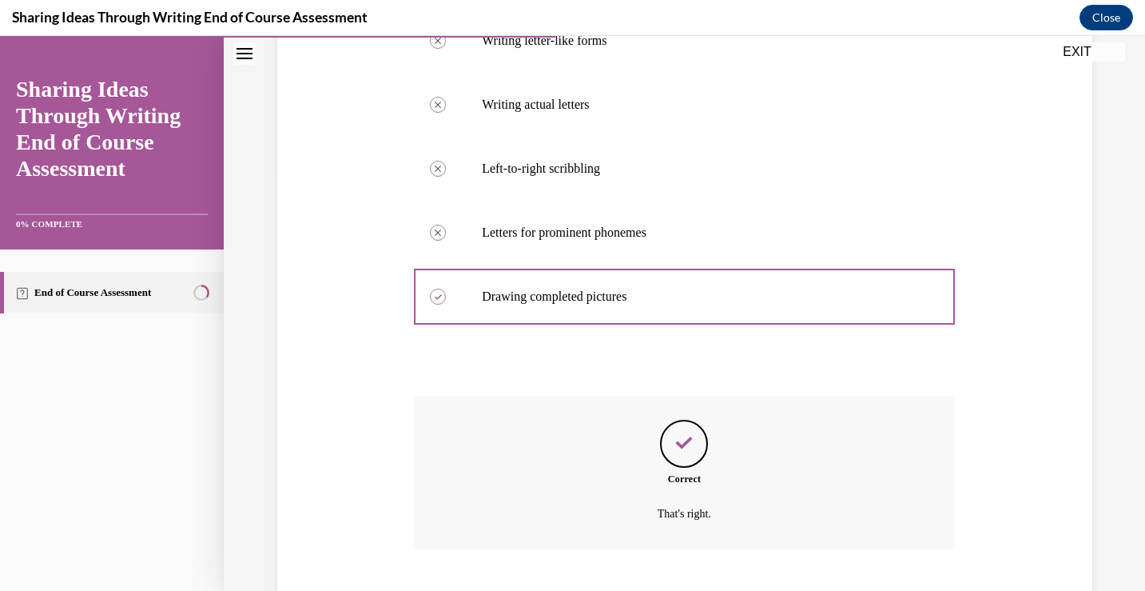
scroll to position [514, 0]
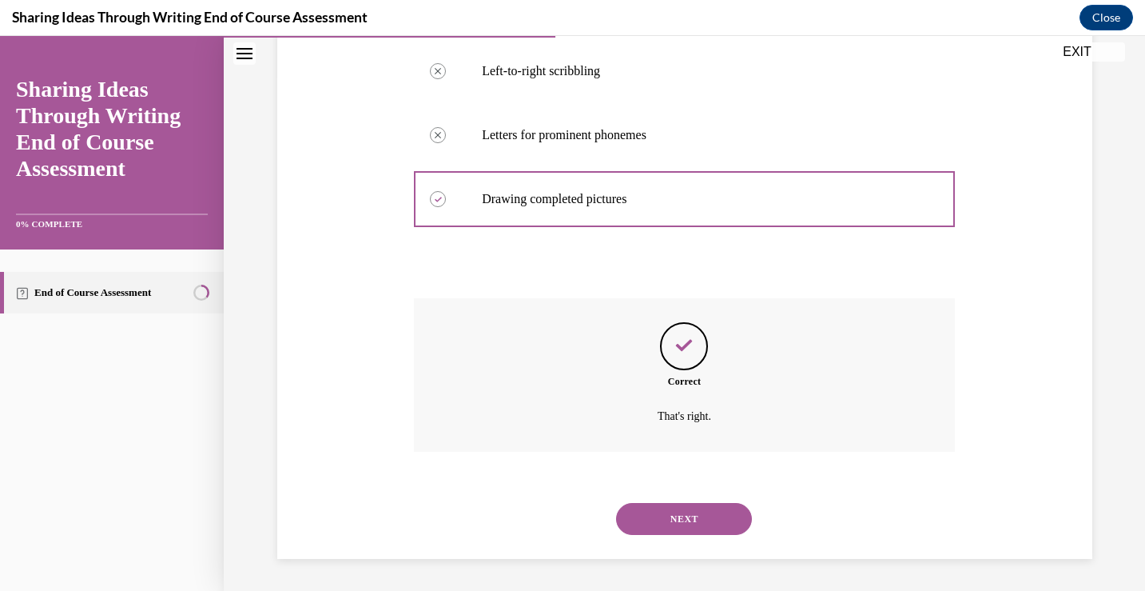
click at [659, 520] on button "NEXT" at bounding box center [684, 519] width 136 height 32
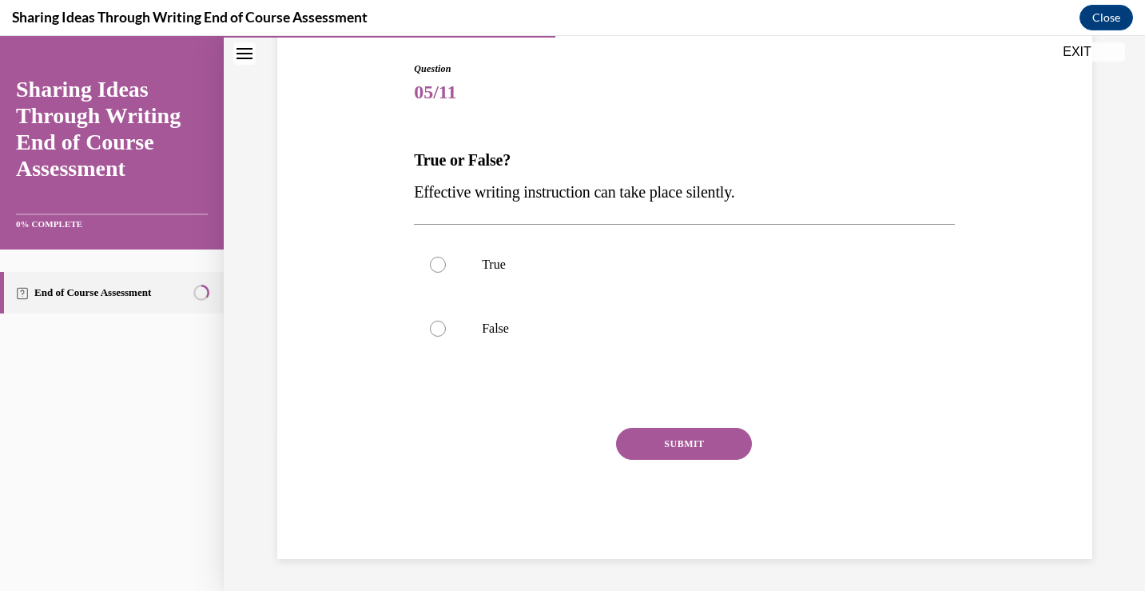
scroll to position [161, 0]
click at [565, 278] on label "True" at bounding box center [684, 265] width 541 height 64
click at [446, 273] on input "True" at bounding box center [438, 265] width 16 height 16
radio input "true"
click at [643, 439] on button "SUBMIT" at bounding box center [684, 444] width 136 height 32
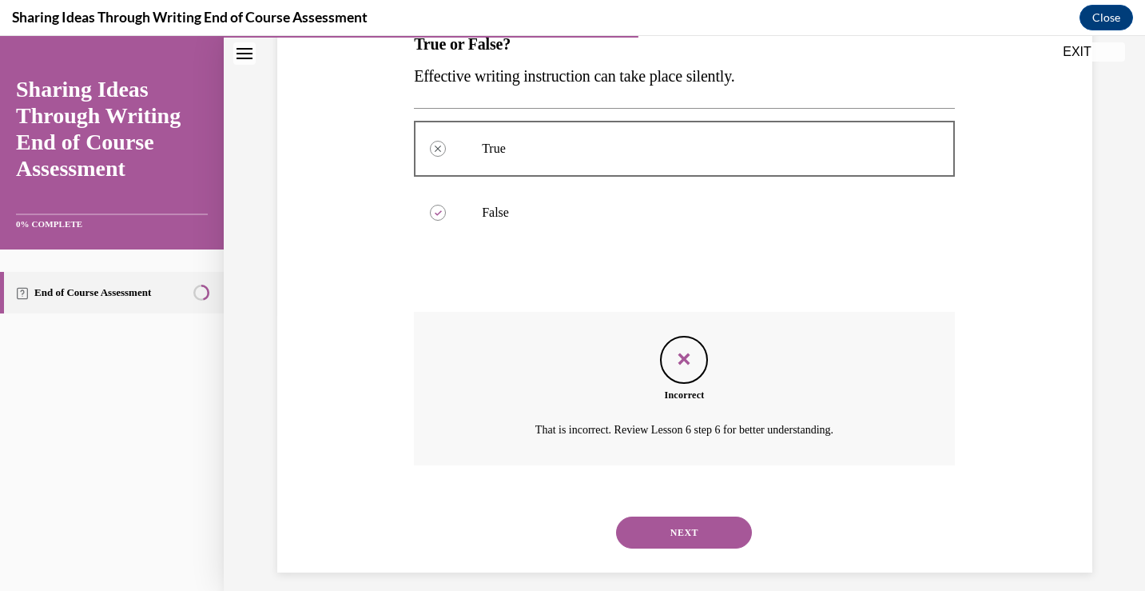
scroll to position [290, 0]
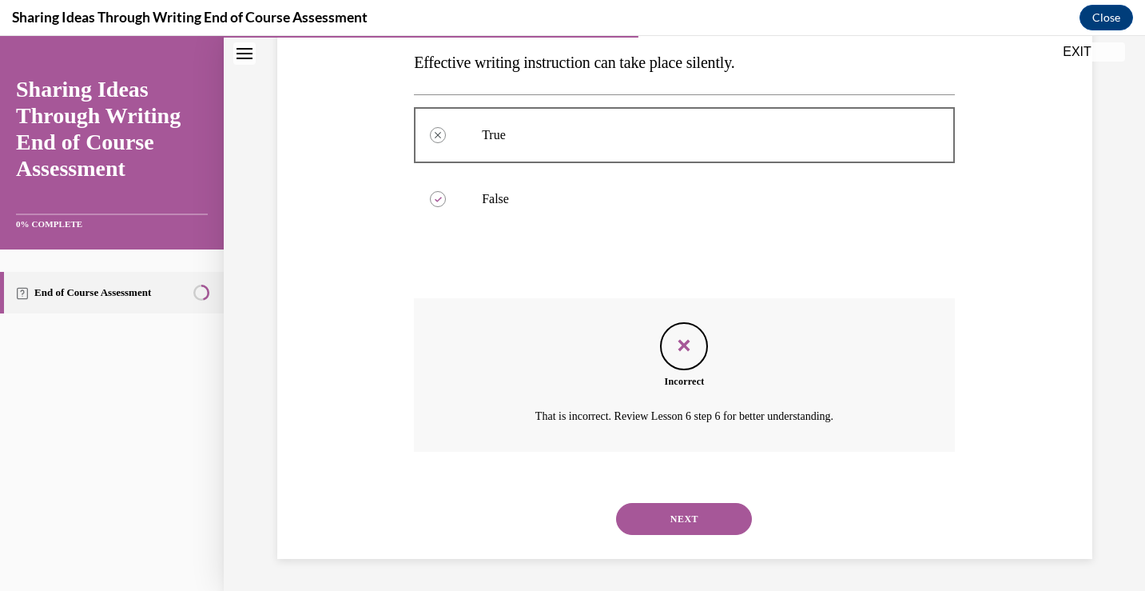
click at [670, 516] on button "NEXT" at bounding box center [684, 519] width 136 height 32
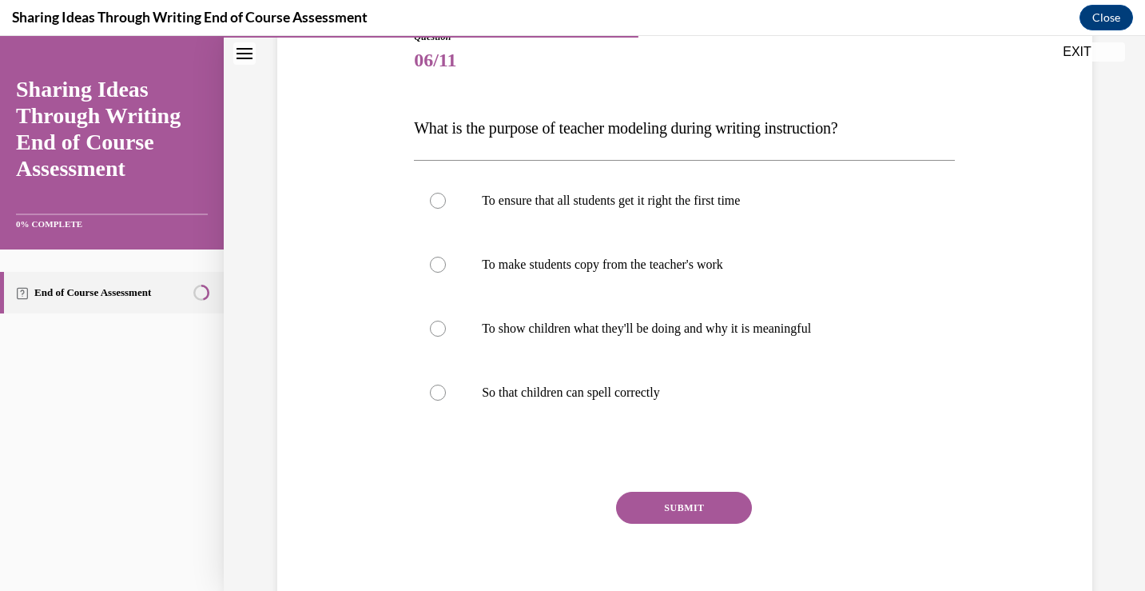
scroll to position [195, 0]
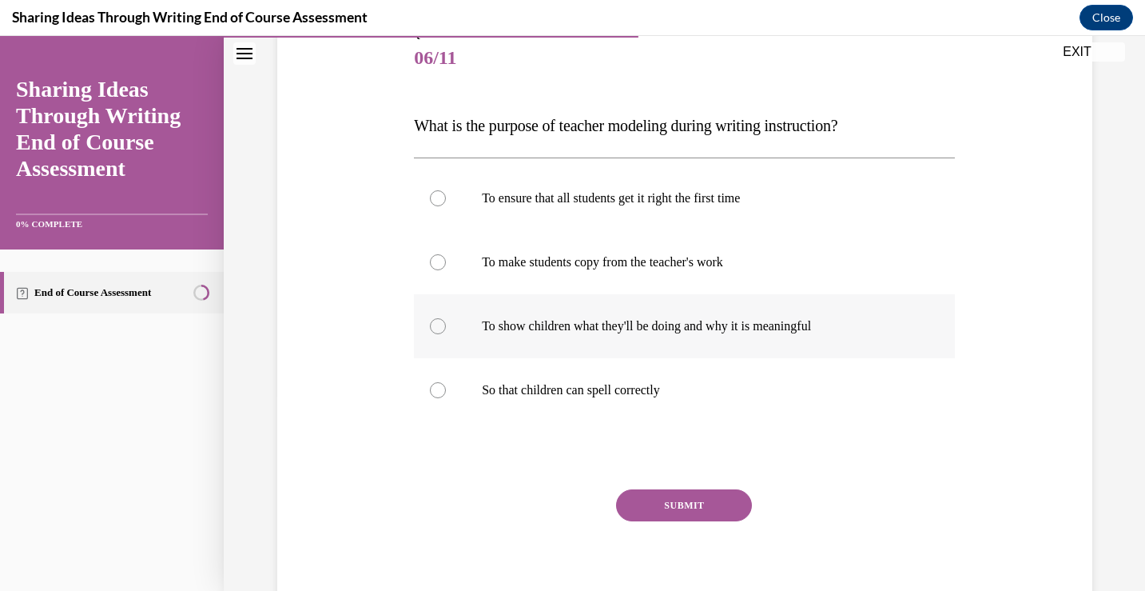
click at [605, 323] on p "To show children what they'll be doing and why it is meaningful" at bounding box center [698, 326] width 433 height 16
click at [446, 323] on input "To show children what they'll be doing and why it is meaningful" at bounding box center [438, 326] width 16 height 16
radio input "true"
click at [652, 511] on button "SUBMIT" at bounding box center [684, 505] width 136 height 32
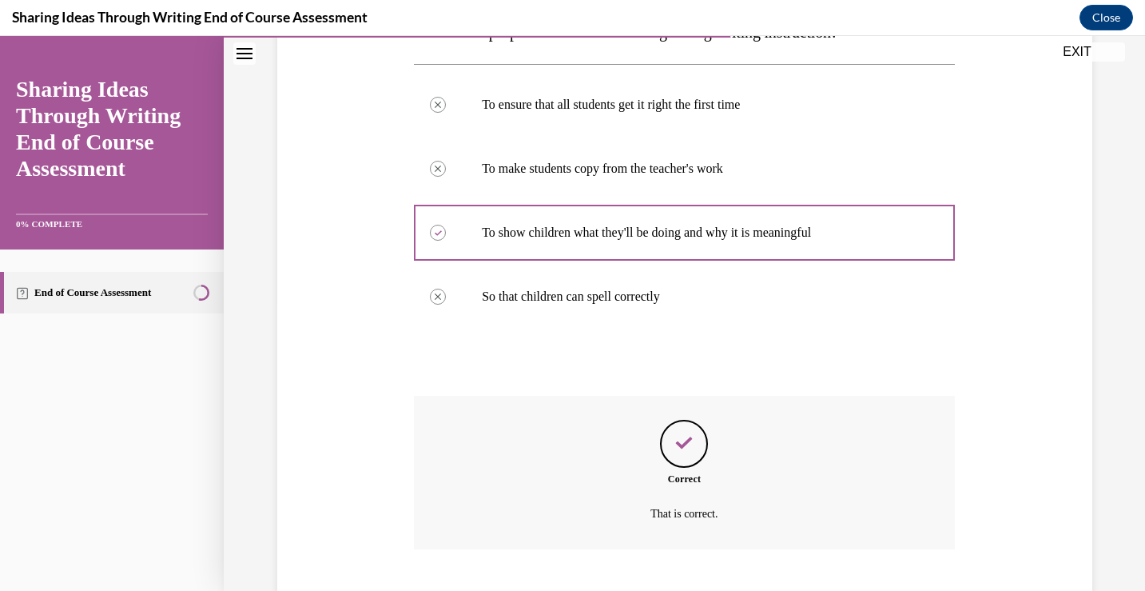
scroll to position [386, 0]
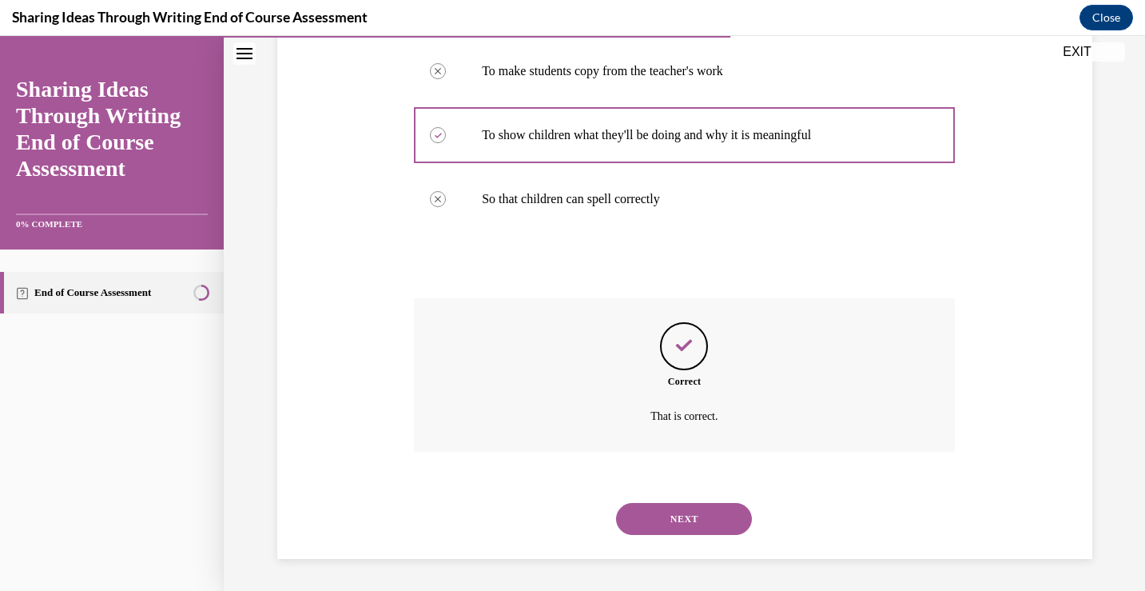
click at [663, 525] on button "NEXT" at bounding box center [684, 519] width 136 height 32
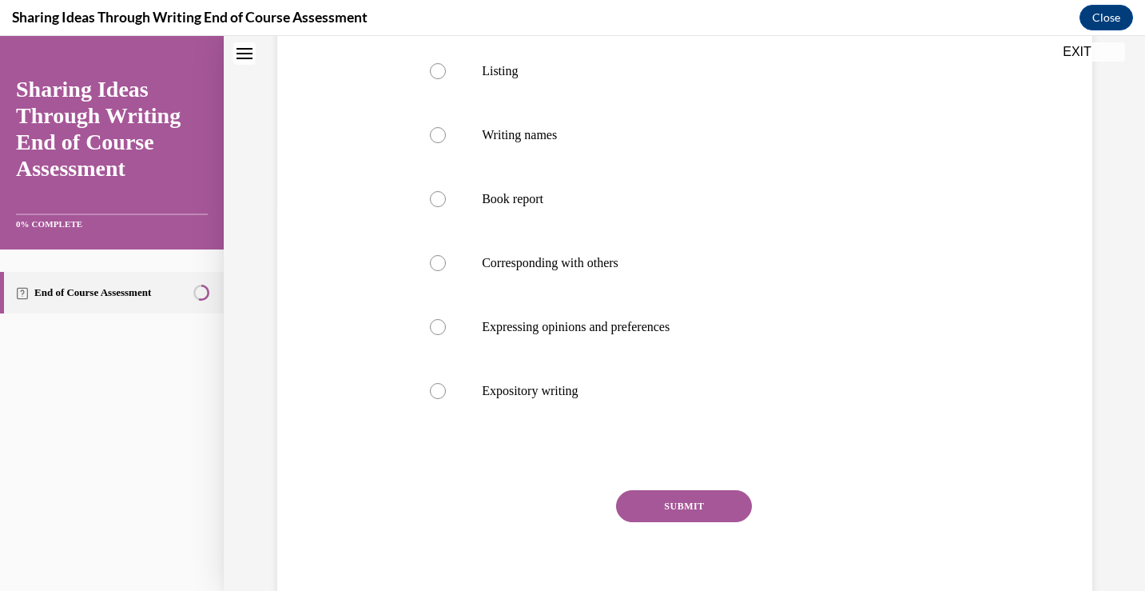
scroll to position [0, 0]
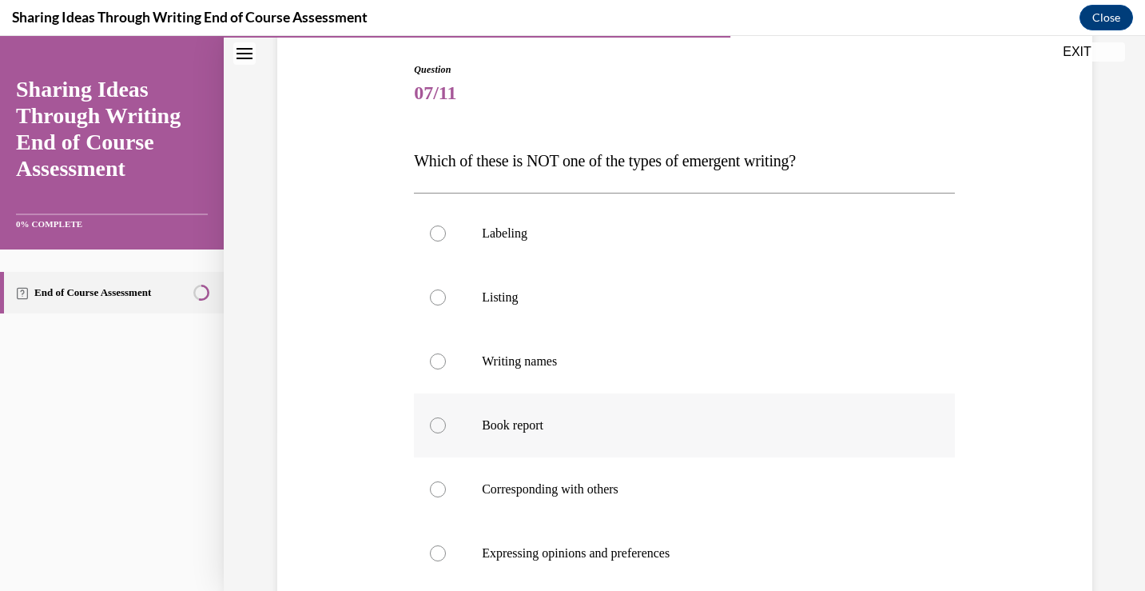
click at [619, 450] on label "Book report" at bounding box center [684, 425] width 541 height 64
click at [446, 433] on input "Book report" at bounding box center [438, 425] width 16 height 16
radio input "true"
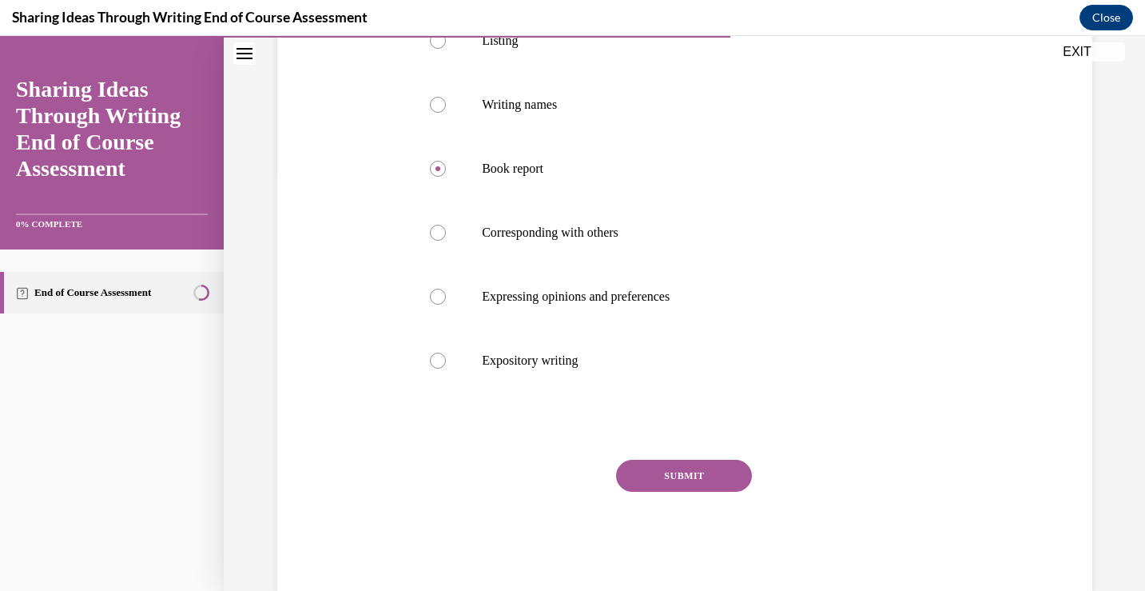
click at [638, 472] on button "SUBMIT" at bounding box center [684, 476] width 136 height 32
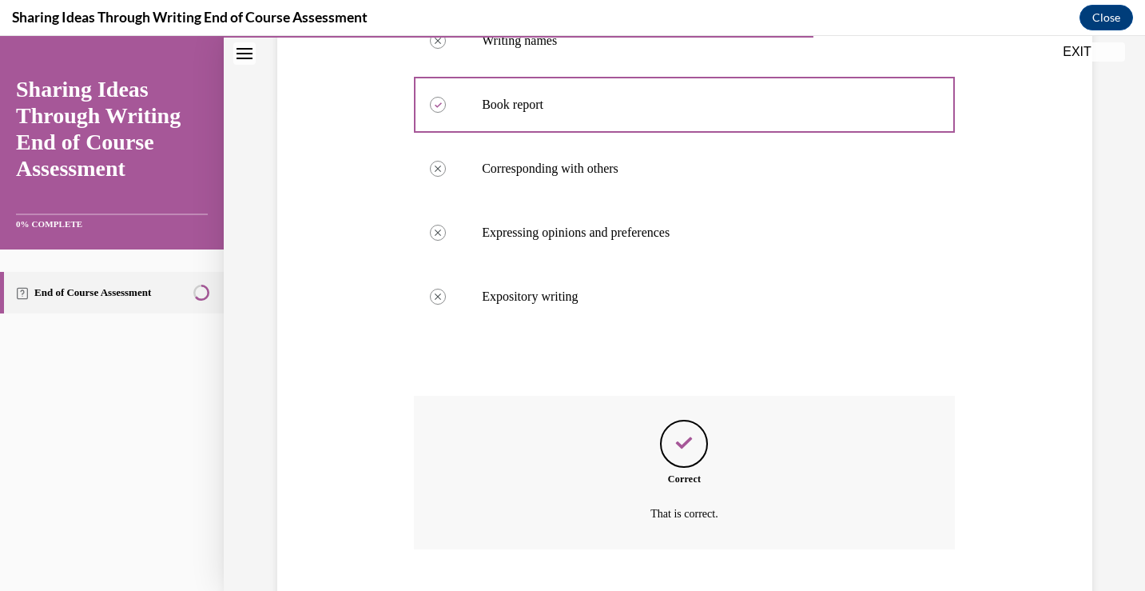
scroll to position [578, 0]
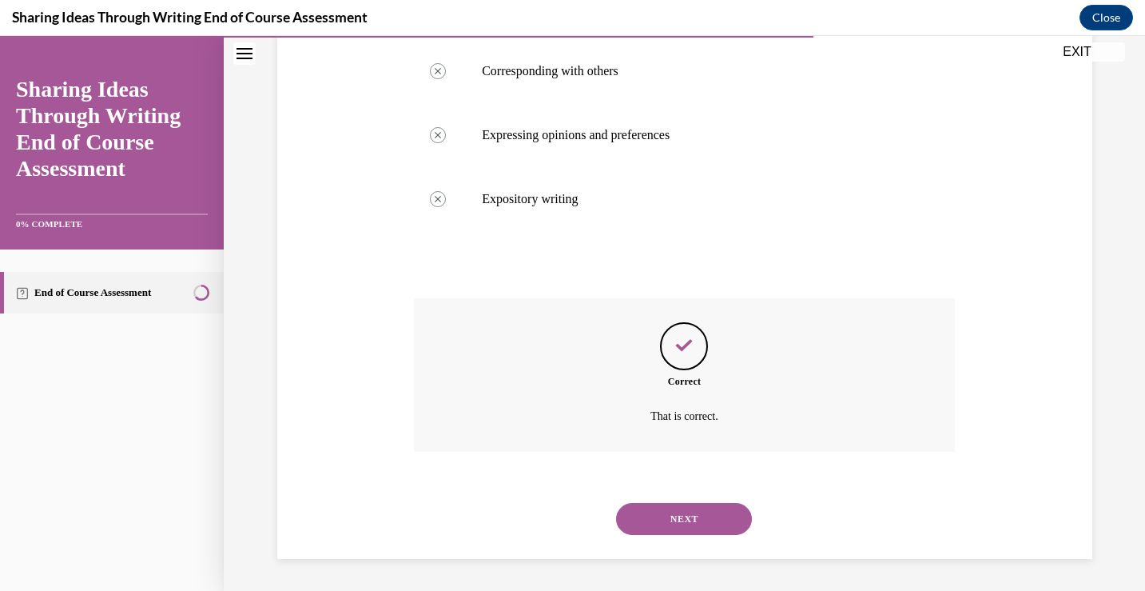
click at [680, 526] on button "NEXT" at bounding box center [684, 519] width 136 height 32
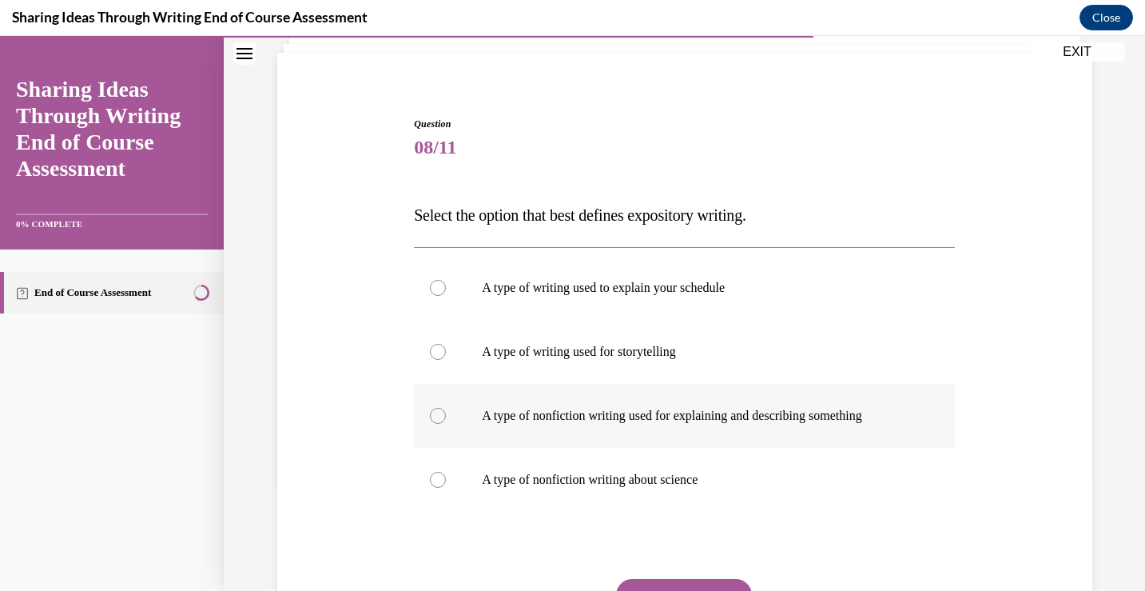
scroll to position [107, 0]
click at [695, 408] on p "A type of nonfiction writing used for explaining and describing something" at bounding box center [698, 414] width 433 height 16
click at [446, 408] on input "A type of nonfiction writing used for explaining and describing something" at bounding box center [438, 414] width 16 height 16
radio input "true"
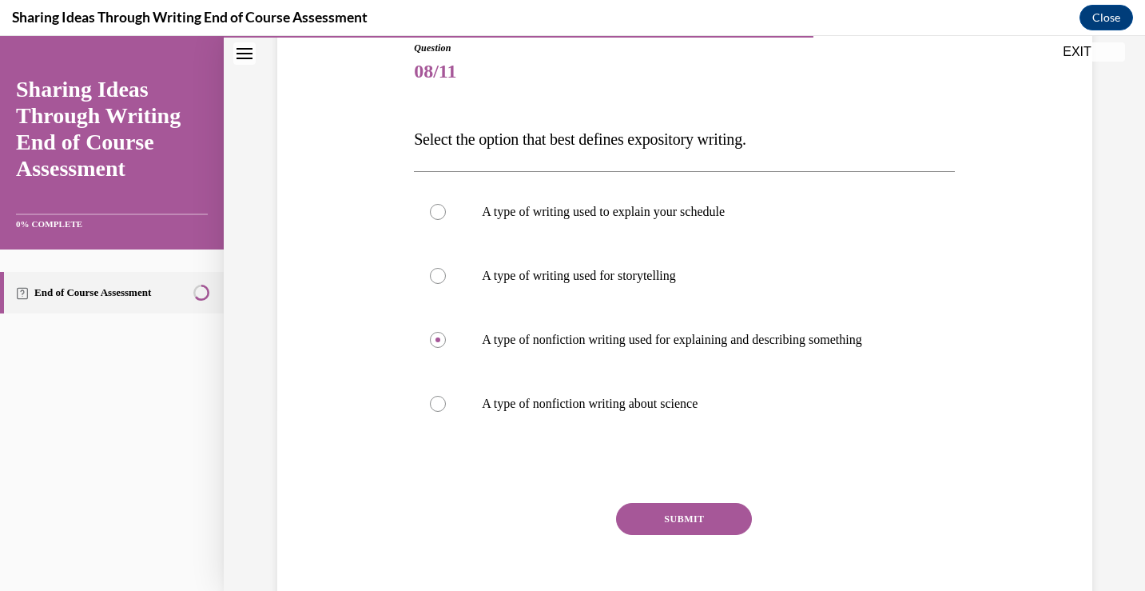
click at [689, 520] on button "SUBMIT" at bounding box center [684, 519] width 136 height 32
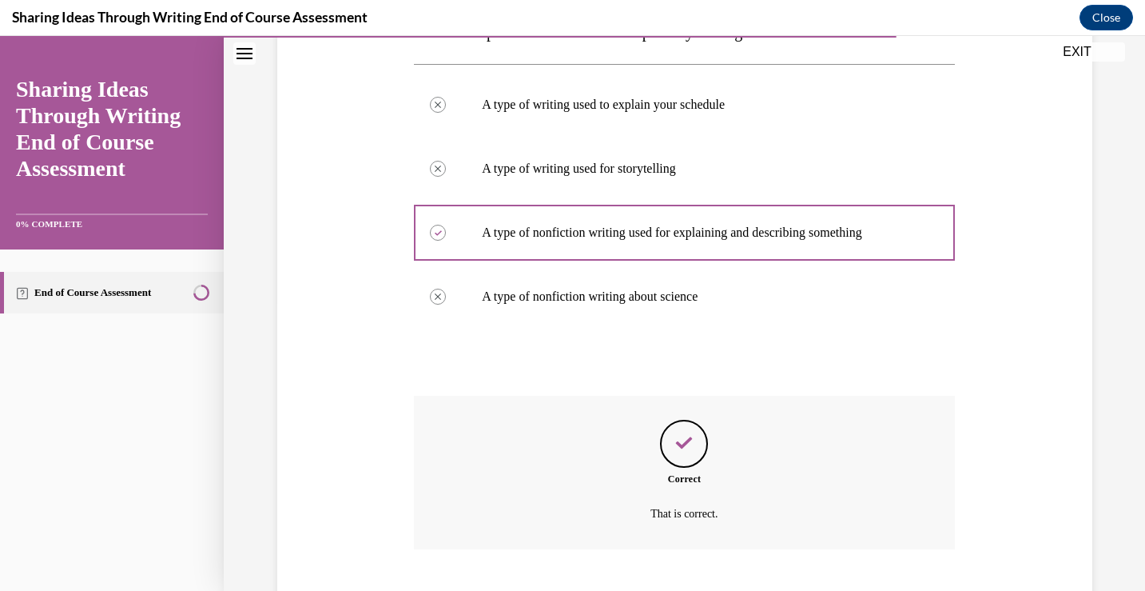
scroll to position [386, 0]
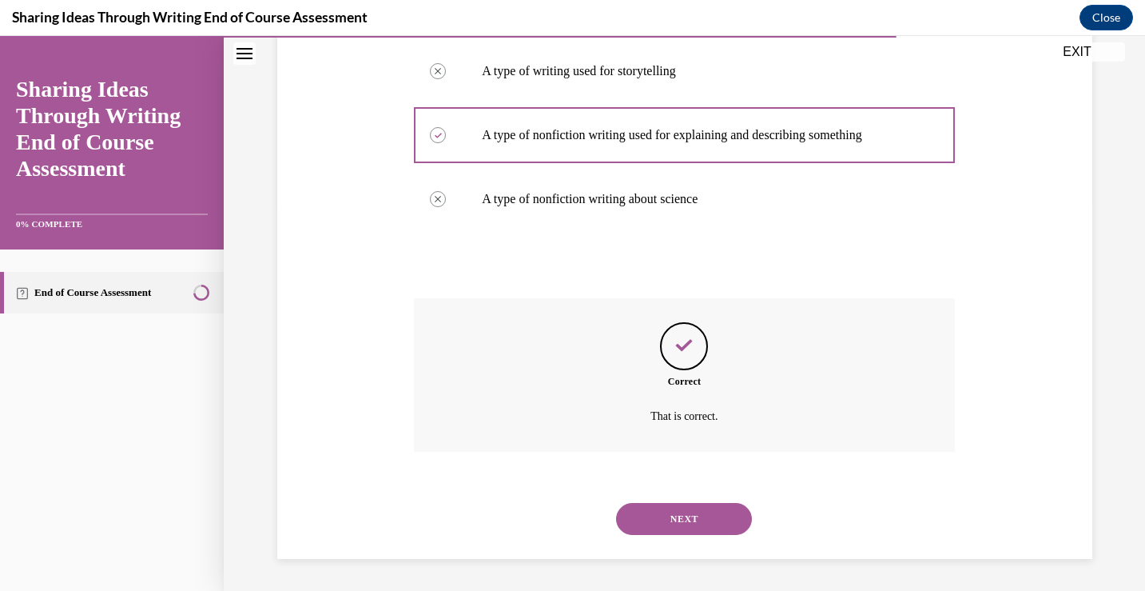
click at [689, 520] on button "NEXT" at bounding box center [684, 519] width 136 height 32
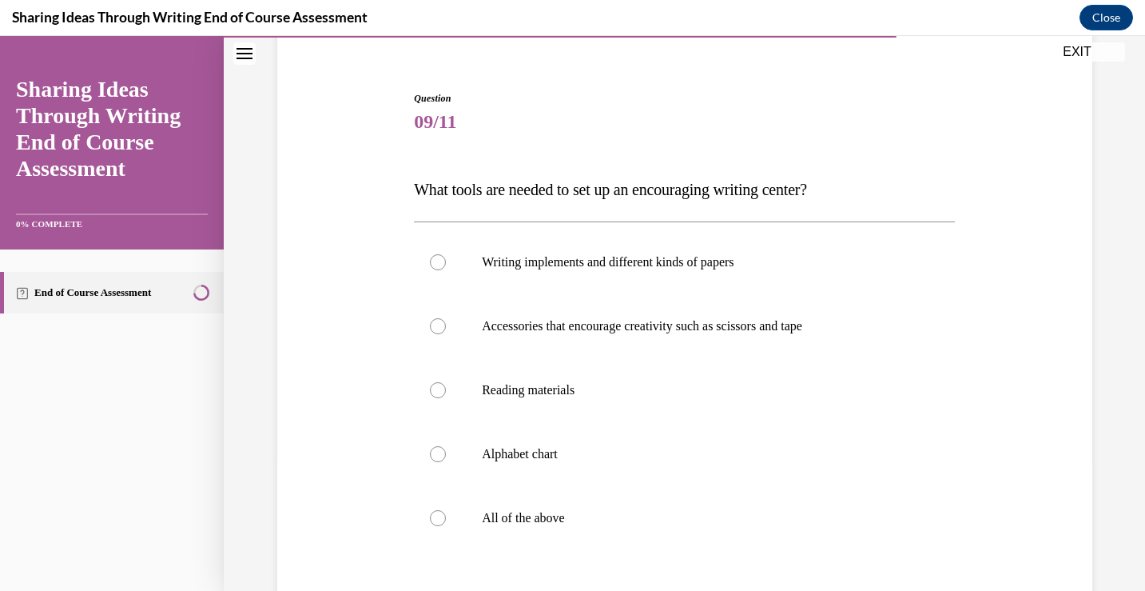
scroll to position [133, 0]
click at [582, 517] on p "All of the above" at bounding box center [698, 516] width 433 height 16
click at [446, 517] on input "All of the above" at bounding box center [438, 516] width 16 height 16
radio input "true"
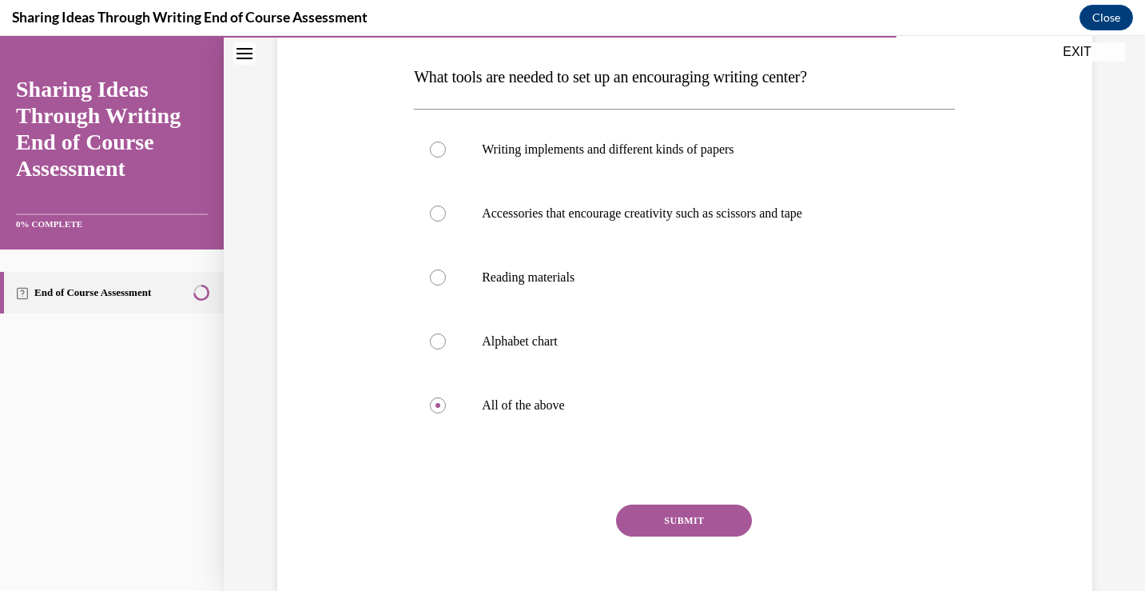
click at [651, 525] on button "SUBMIT" at bounding box center [684, 520] width 136 height 32
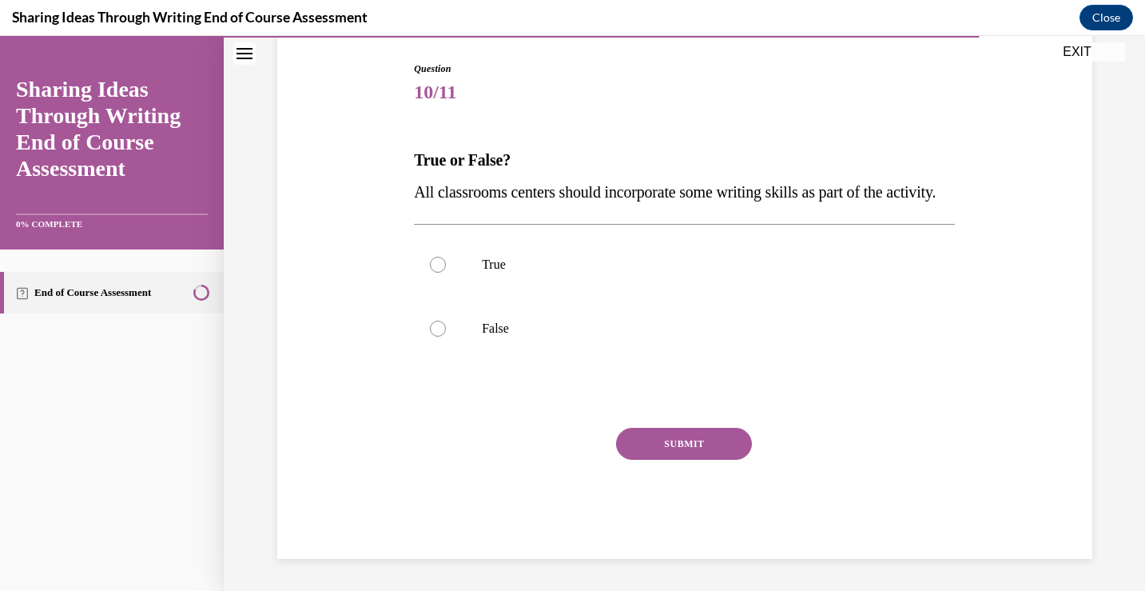
scroll to position [177, 0]
click at [563, 293] on label "True" at bounding box center [684, 265] width 541 height 64
click at [446, 273] on input "True" at bounding box center [438, 265] width 16 height 16
radio input "true"
click at [660, 455] on button "SUBMIT" at bounding box center [684, 444] width 136 height 32
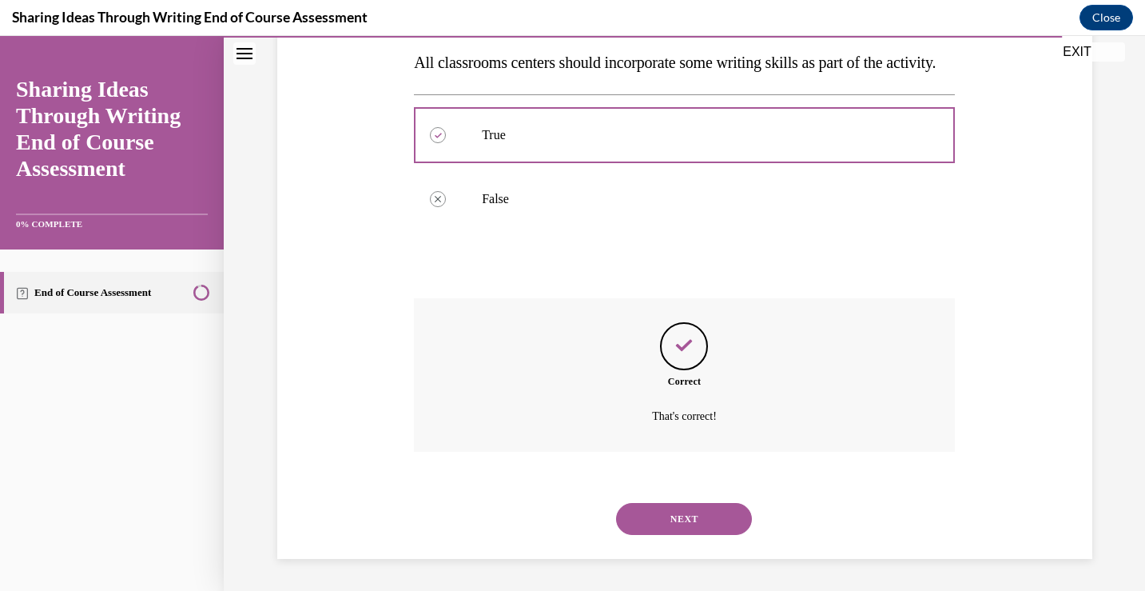
scroll to position [322, 0]
click at [675, 499] on div "NEXT" at bounding box center [684, 519] width 541 height 64
click at [676, 509] on button "NEXT" at bounding box center [684, 519] width 136 height 32
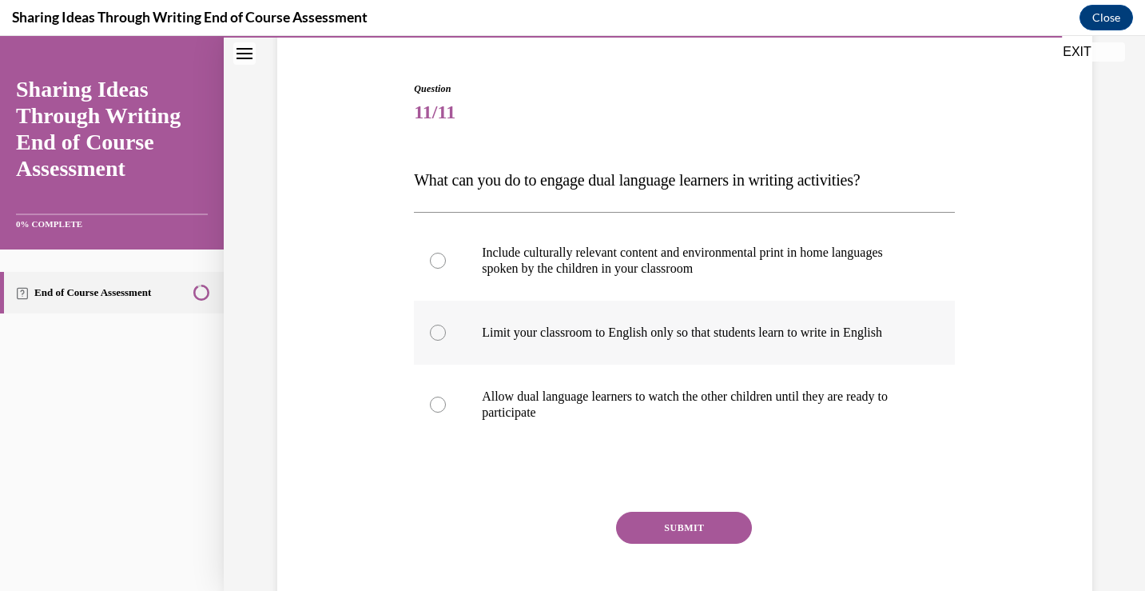
scroll to position [142, 0]
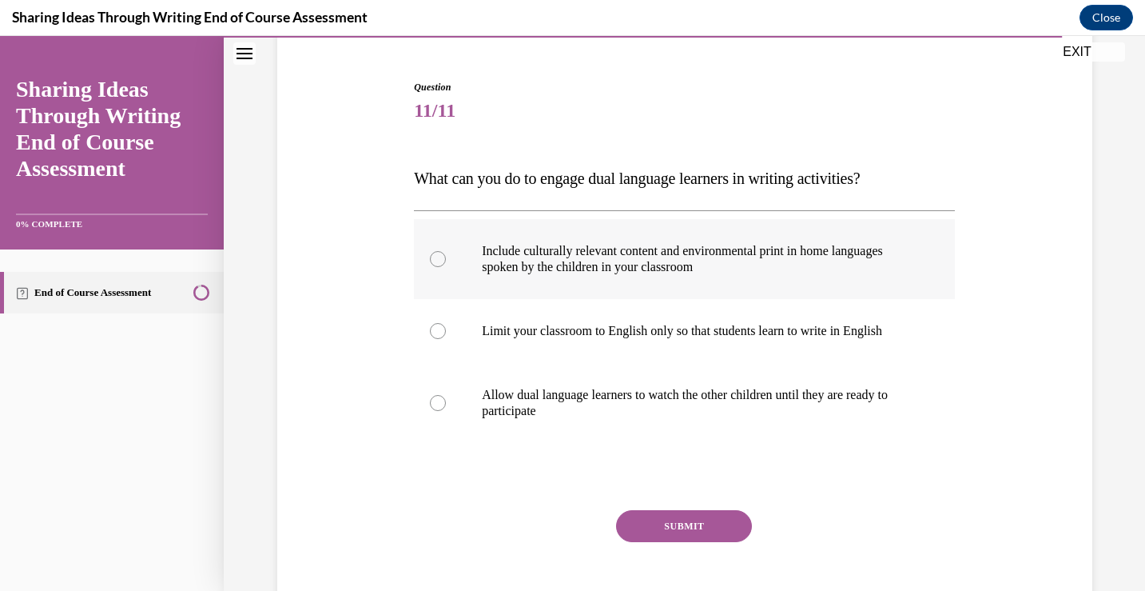
click at [671, 253] on p "Include culturally relevant content and environmental print in home languages s…" at bounding box center [698, 259] width 433 height 32
click at [446, 253] on input "Include culturally relevant content and environmental print in home languages s…" at bounding box center [438, 259] width 16 height 16
radio input "true"
click at [665, 519] on button "SUBMIT" at bounding box center [684, 526] width 136 height 32
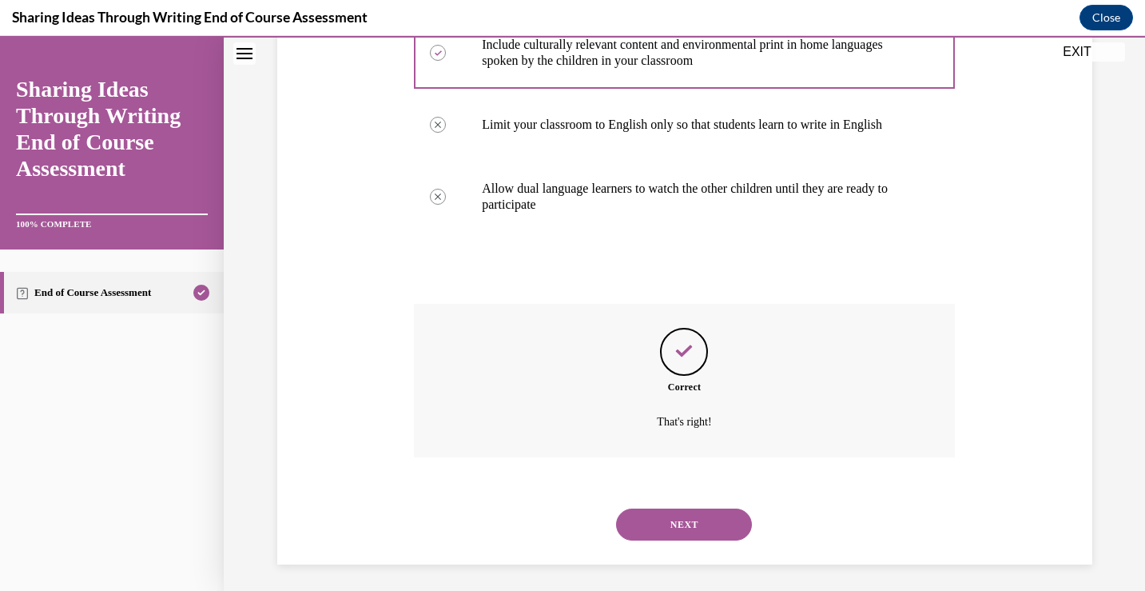
scroll to position [354, 0]
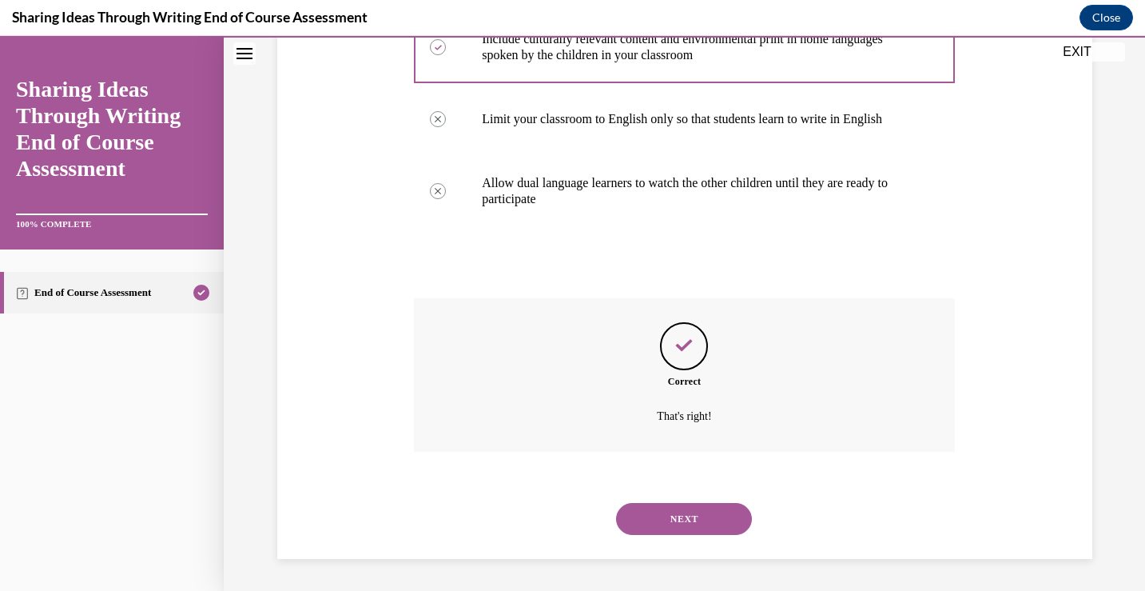
click at [665, 519] on button "NEXT" at bounding box center [684, 519] width 136 height 32
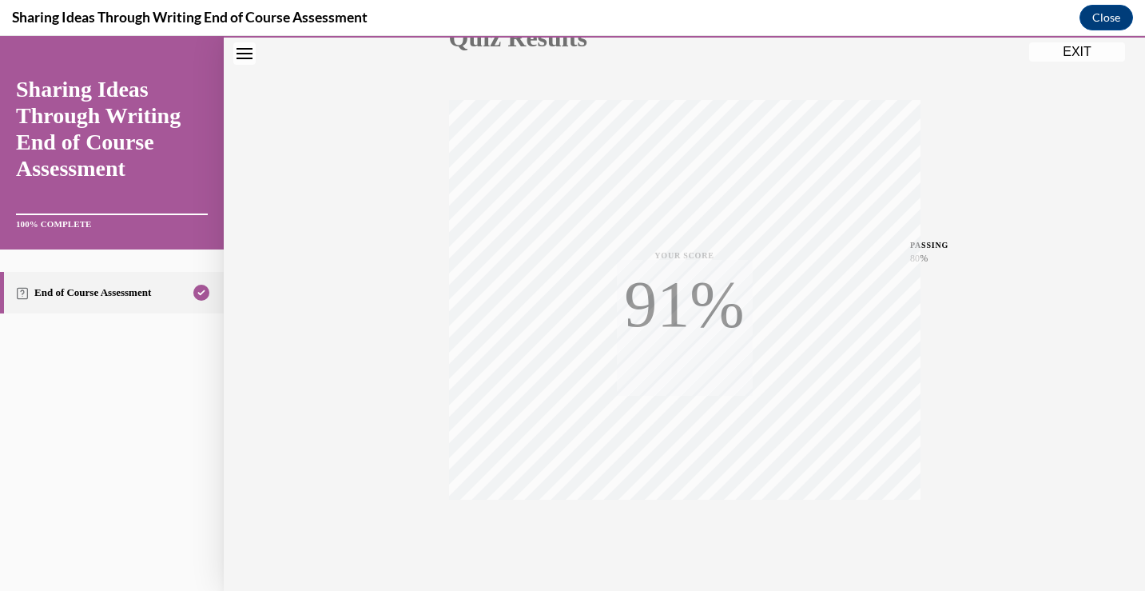
scroll to position [265, 0]
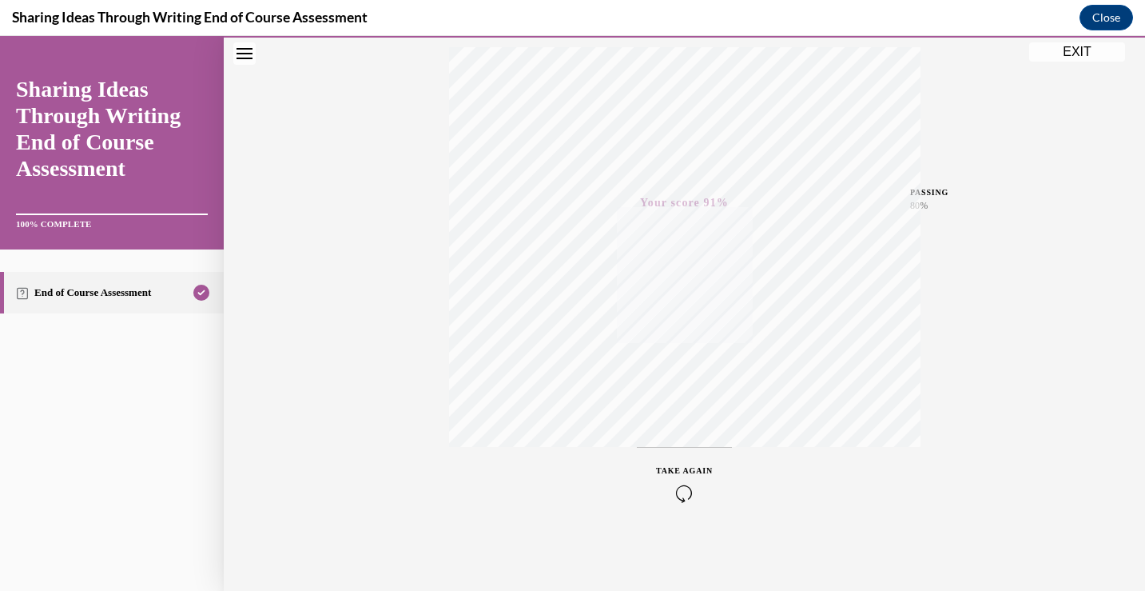
click at [1049, 47] on button "EXIT" at bounding box center [1077, 51] width 96 height 19
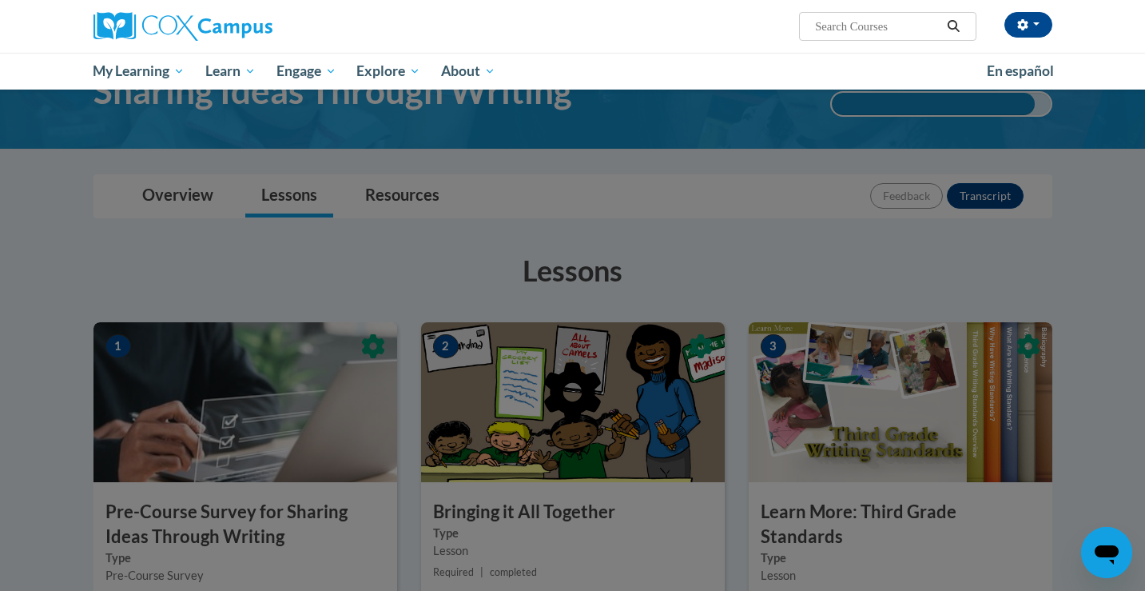
scroll to position [0, 0]
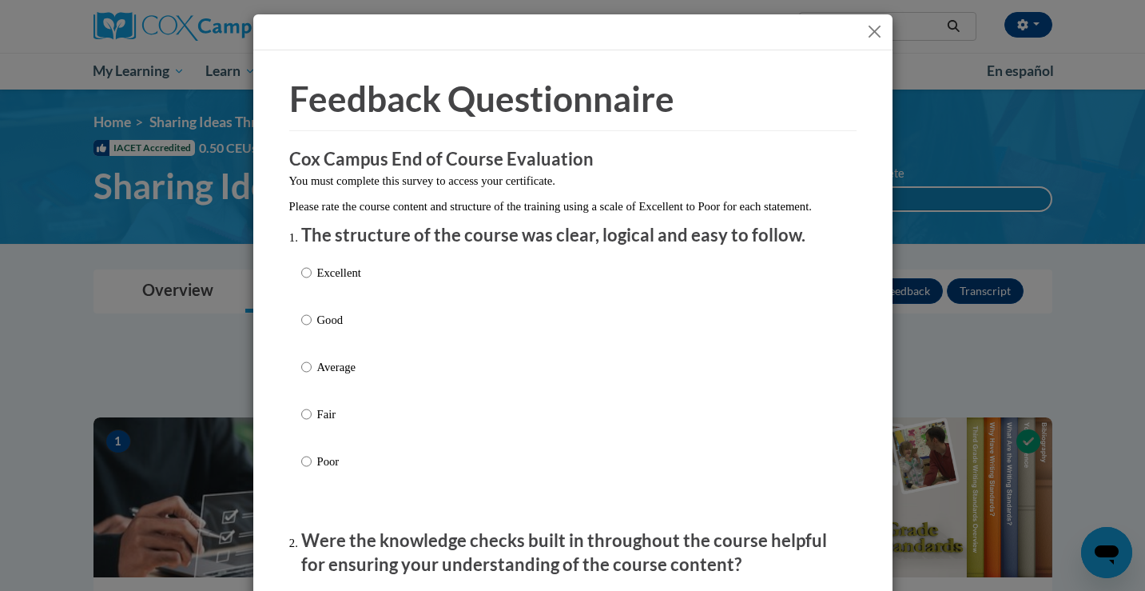
click at [361, 281] on p "Excellent" at bounding box center [339, 273] width 44 height 18
click at [312, 281] on input "Excellent" at bounding box center [306, 273] width 10 height 18
radio input "true"
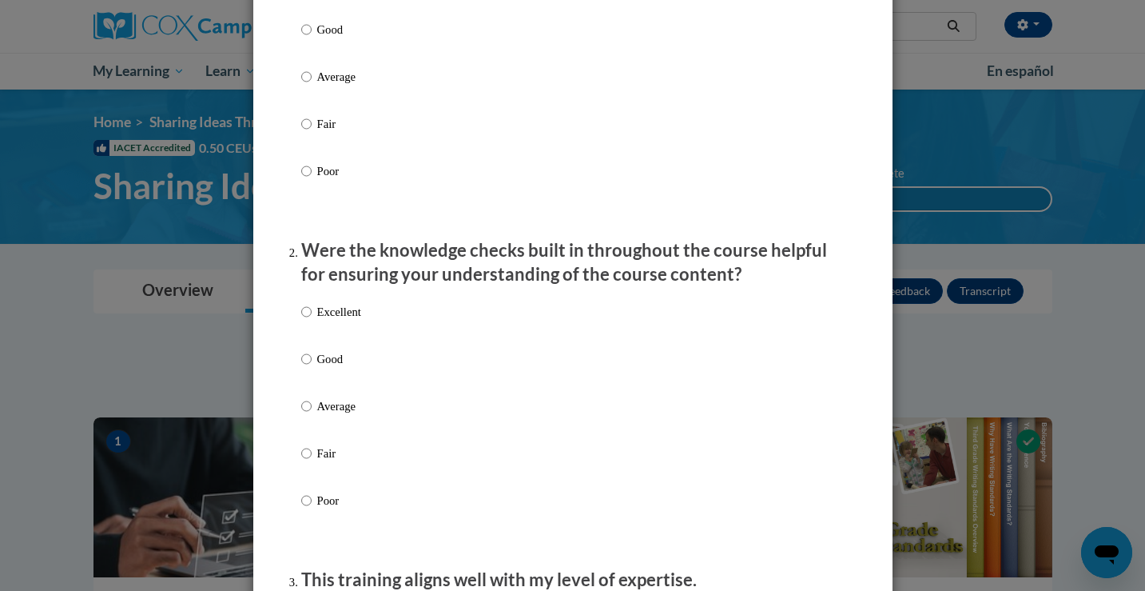
click at [353, 320] on p "Excellent" at bounding box center [339, 312] width 44 height 18
click at [312, 320] on input "Excellent" at bounding box center [306, 312] width 10 height 18
radio input "true"
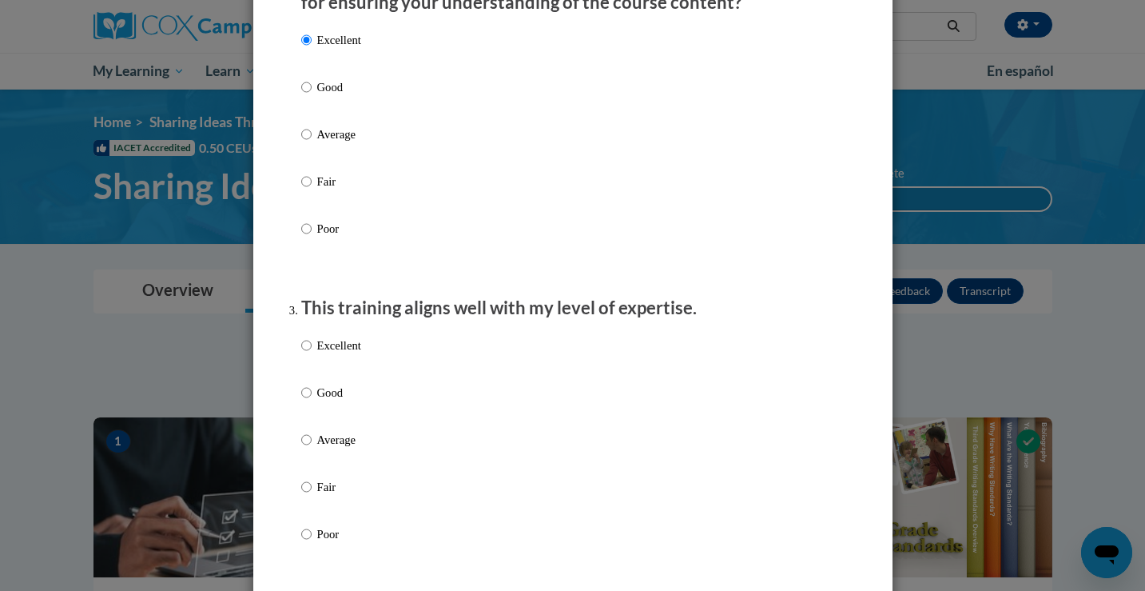
click at [352, 352] on div "Excellent Good Average Fair Poor" at bounding box center [331, 452] width 60 height 248
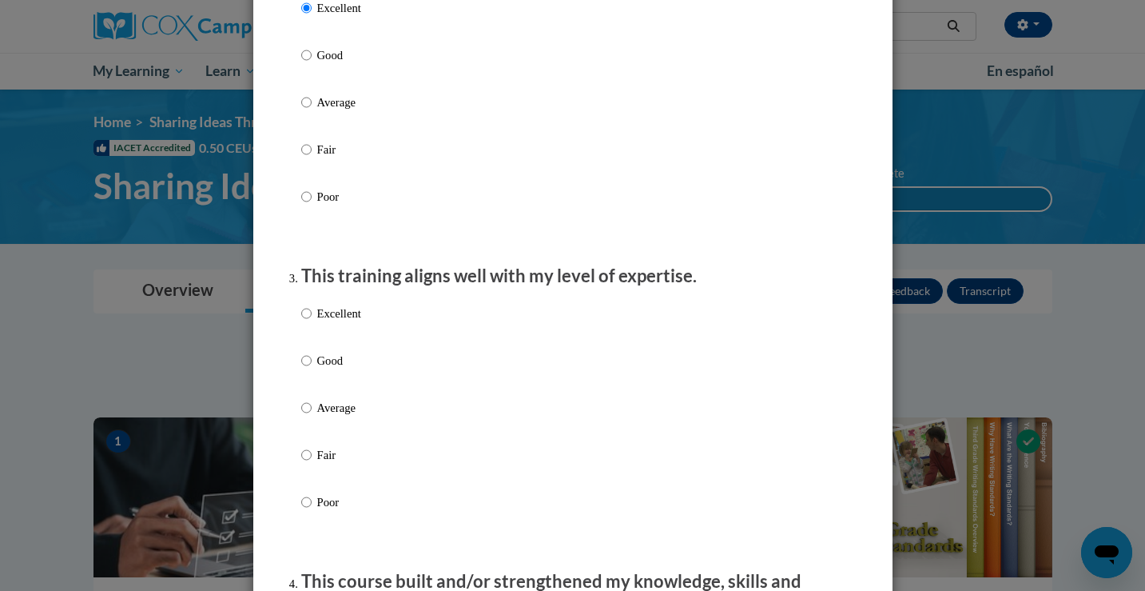
scroll to position [595, 0]
click at [338, 320] on p "Excellent" at bounding box center [339, 312] width 44 height 18
click at [312, 320] on input "Excellent" at bounding box center [306, 312] width 10 height 18
radio input "true"
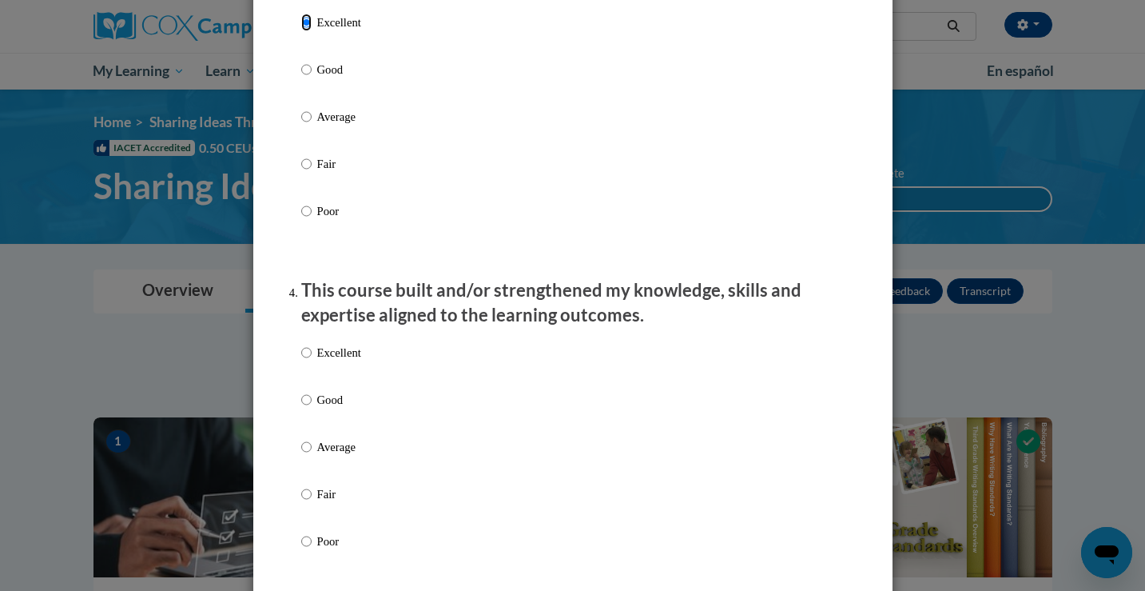
scroll to position [891, 0]
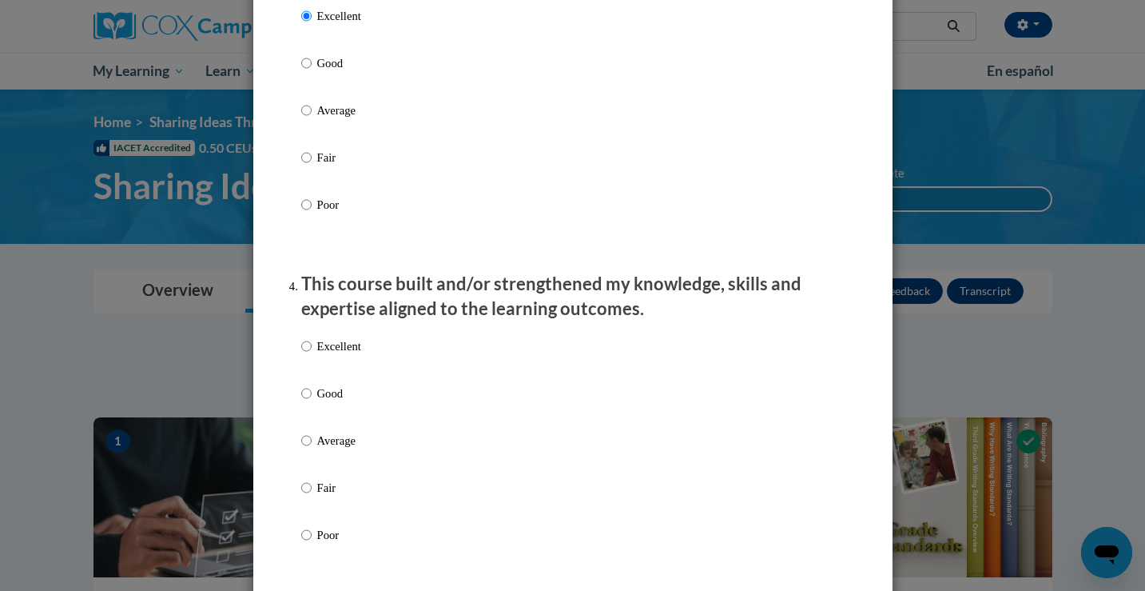
click at [351, 354] on p "Excellent" at bounding box center [339, 346] width 44 height 18
click at [312, 354] on input "Excellent" at bounding box center [306, 346] width 10 height 18
radio input "true"
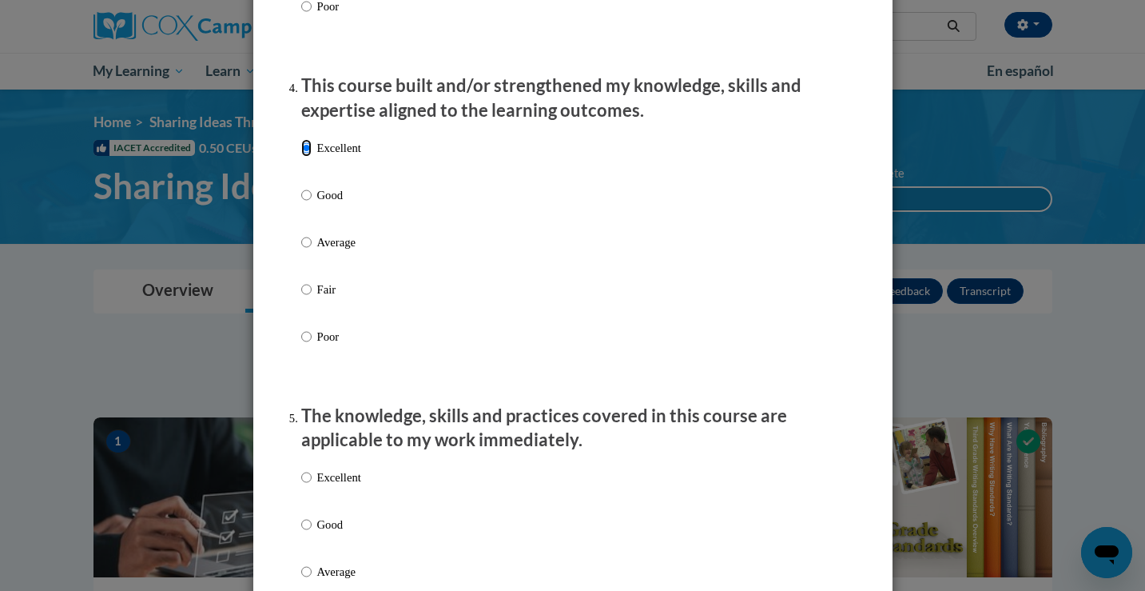
scroll to position [1154, 0]
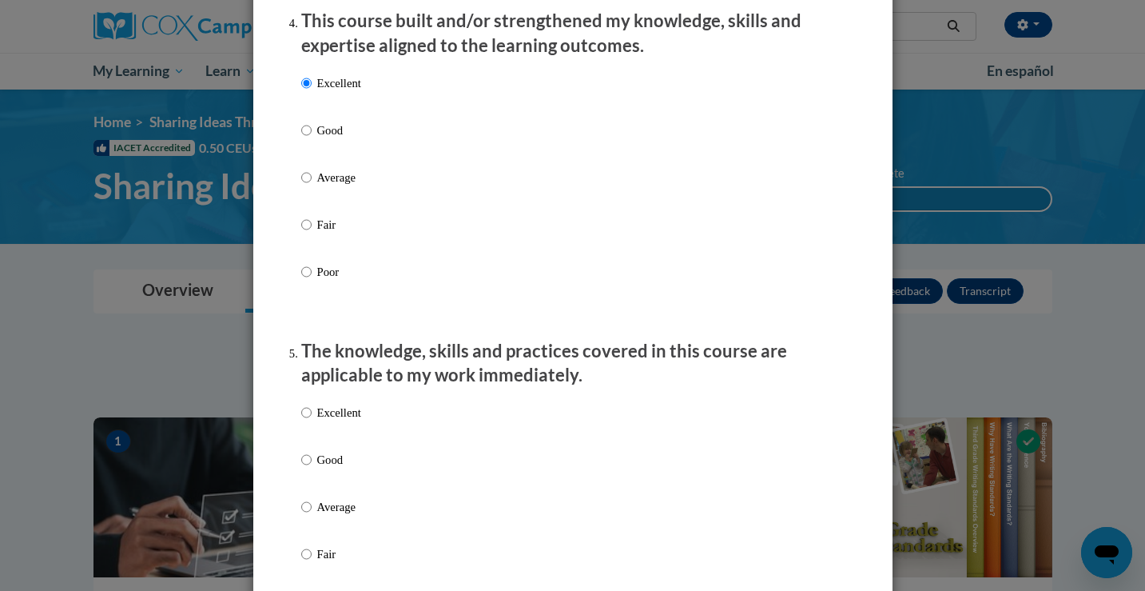
click at [340, 420] on p "Excellent" at bounding box center [339, 413] width 44 height 18
click at [312, 420] on input "Excellent" at bounding box center [306, 413] width 10 height 18
radio input "true"
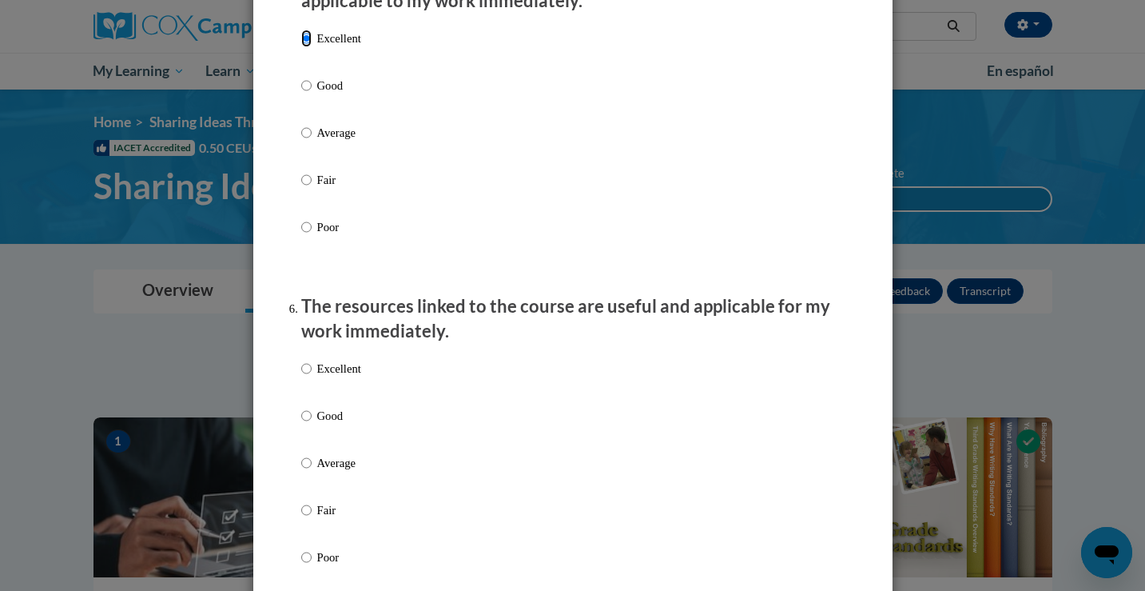
scroll to position [1574, 0]
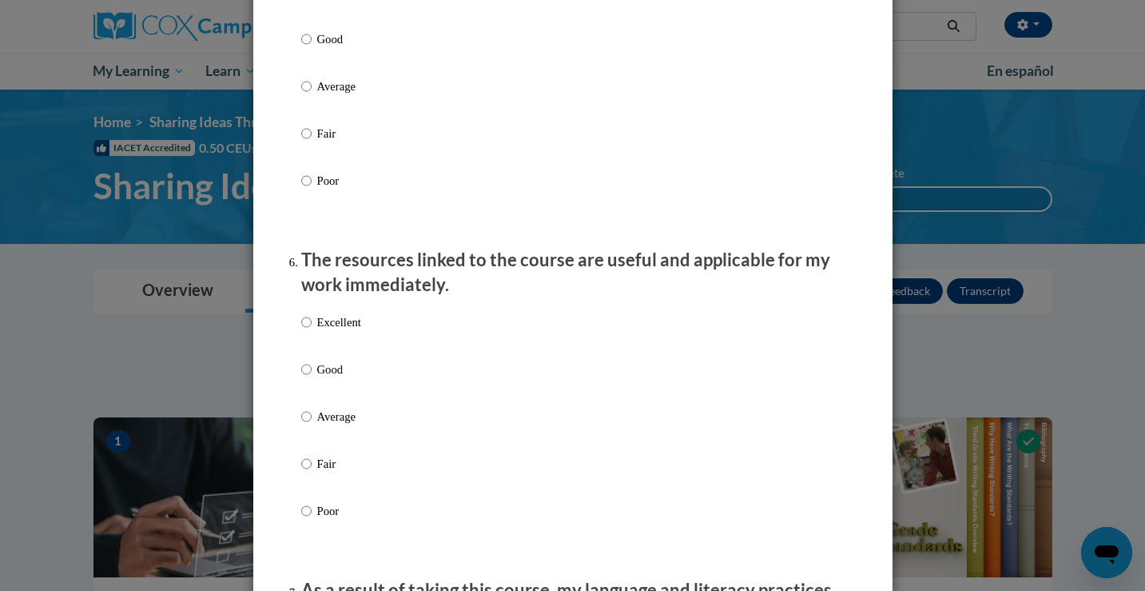
click at [351, 328] on div "Excellent Good Average Fair Poor" at bounding box center [331, 429] width 60 height 248
click at [354, 331] on p "Excellent" at bounding box center [339, 322] width 44 height 18
click at [312, 331] on input "Excellent" at bounding box center [306, 322] width 10 height 18
radio input "true"
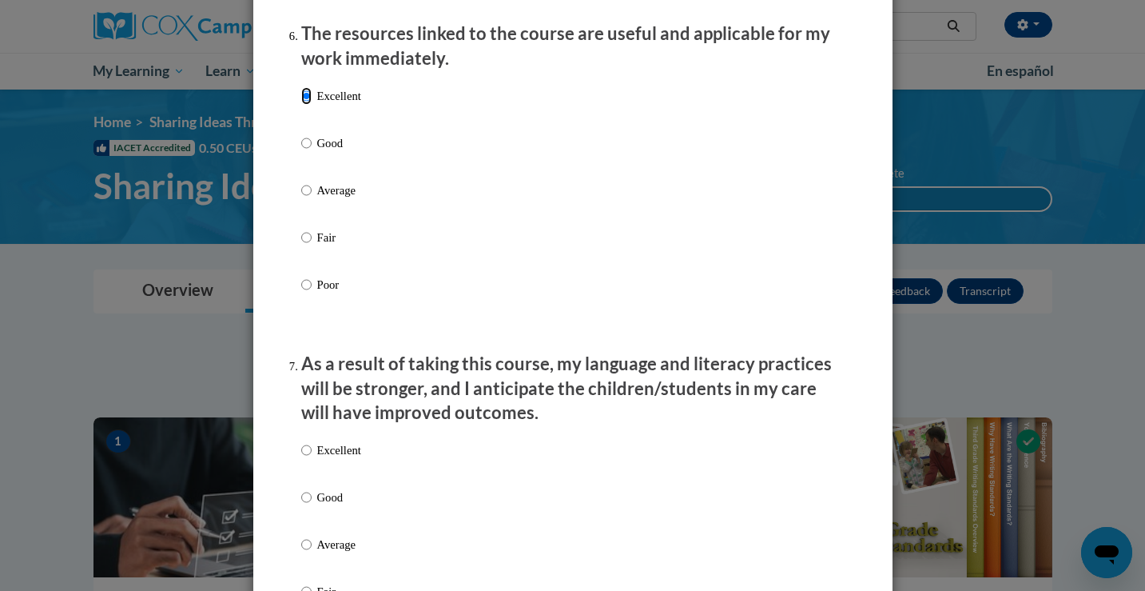
scroll to position [1813, 0]
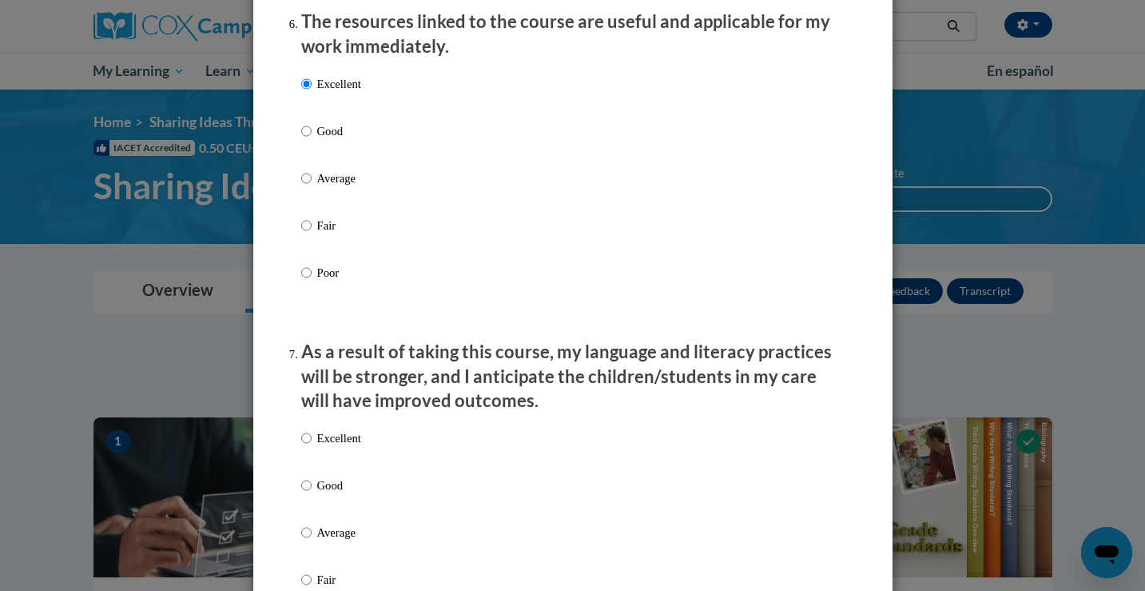
click at [353, 447] on p "Excellent" at bounding box center [339, 438] width 44 height 18
click at [312, 447] on input "Excellent" at bounding box center [306, 438] width 10 height 18
radio input "true"
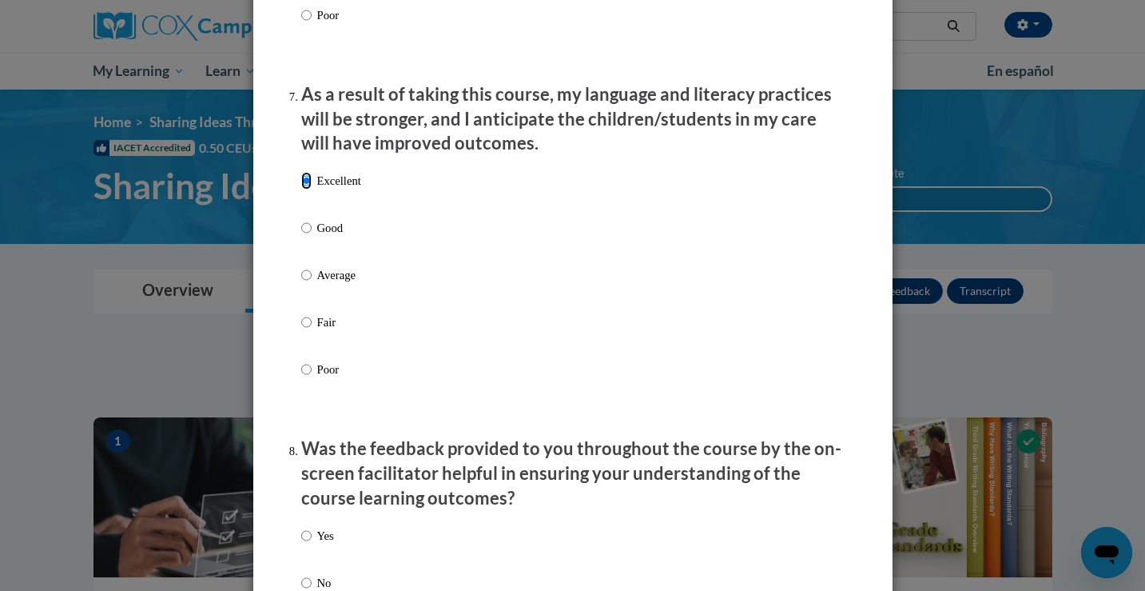
scroll to position [2208, 0]
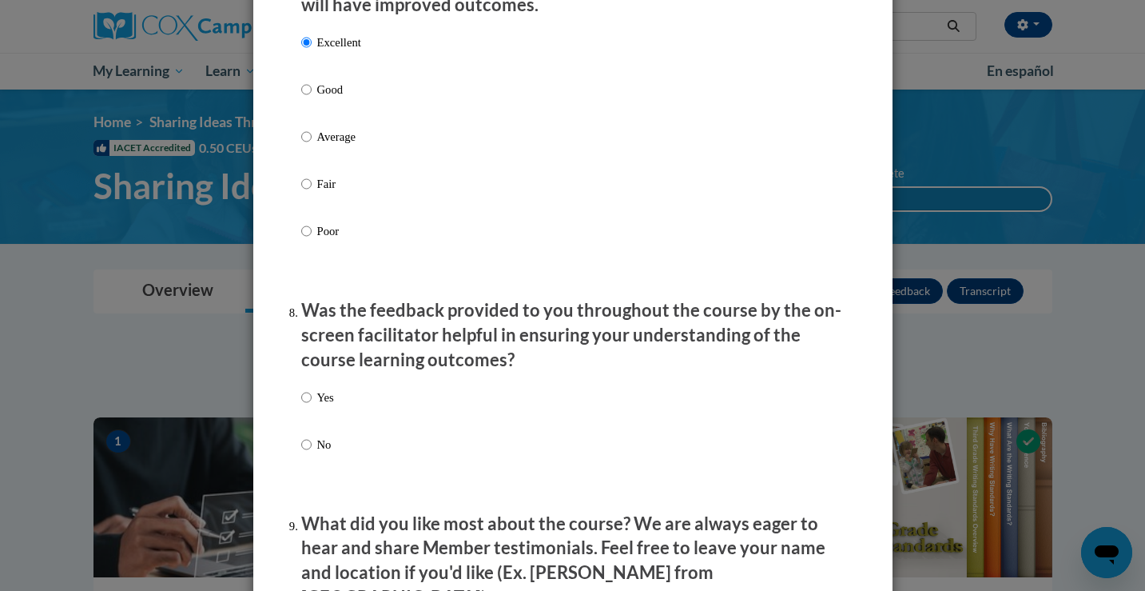
click at [315, 412] on label "Yes" at bounding box center [317, 409] width 33 height 43
click at [312, 406] on input "Yes" at bounding box center [306, 397] width 10 height 18
radio input "true"
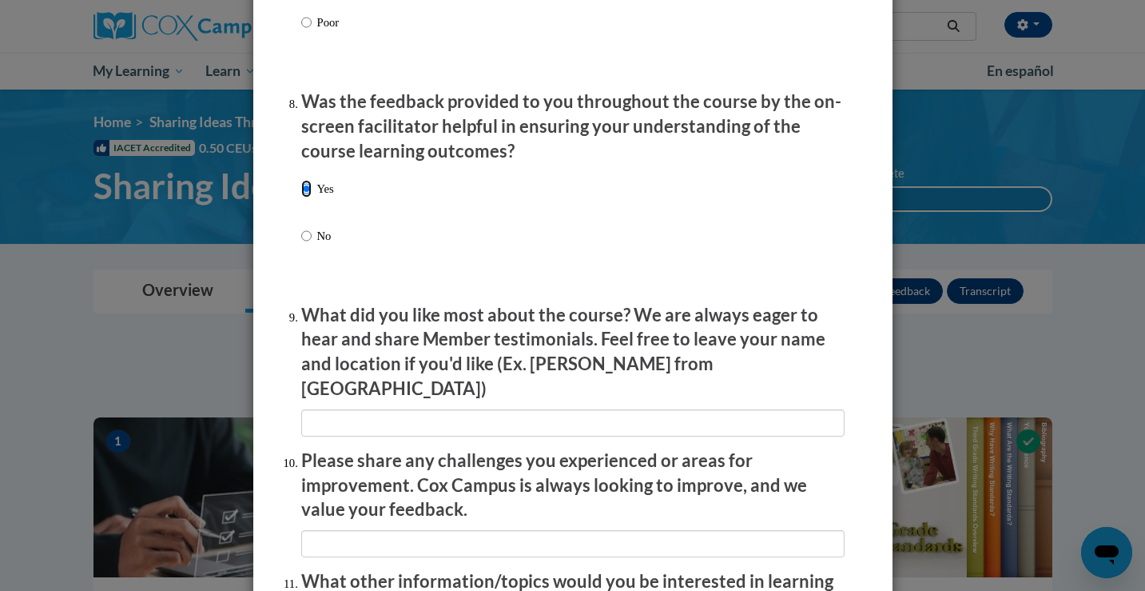
scroll to position [2440, 0]
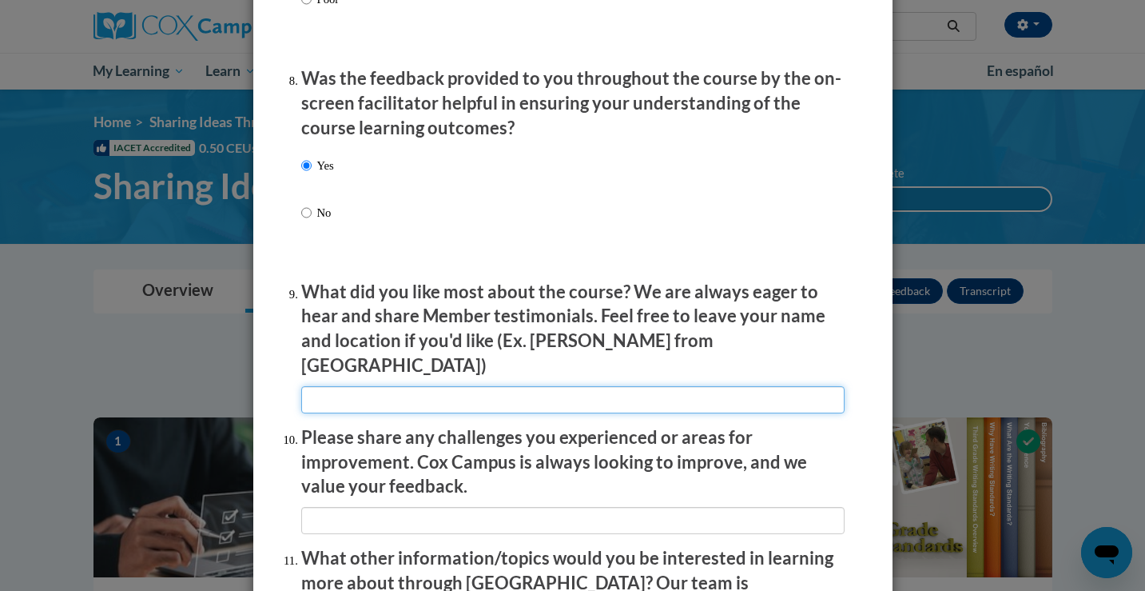
click at [340, 386] on input "textbox" at bounding box center [572, 399] width 543 height 27
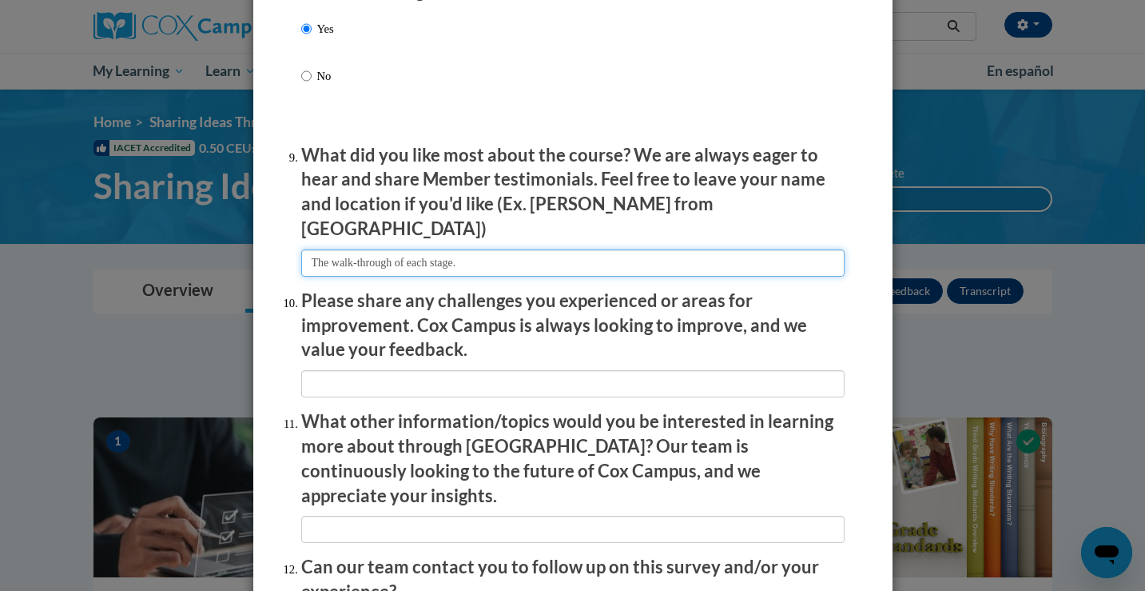
scroll to position [2603, 0]
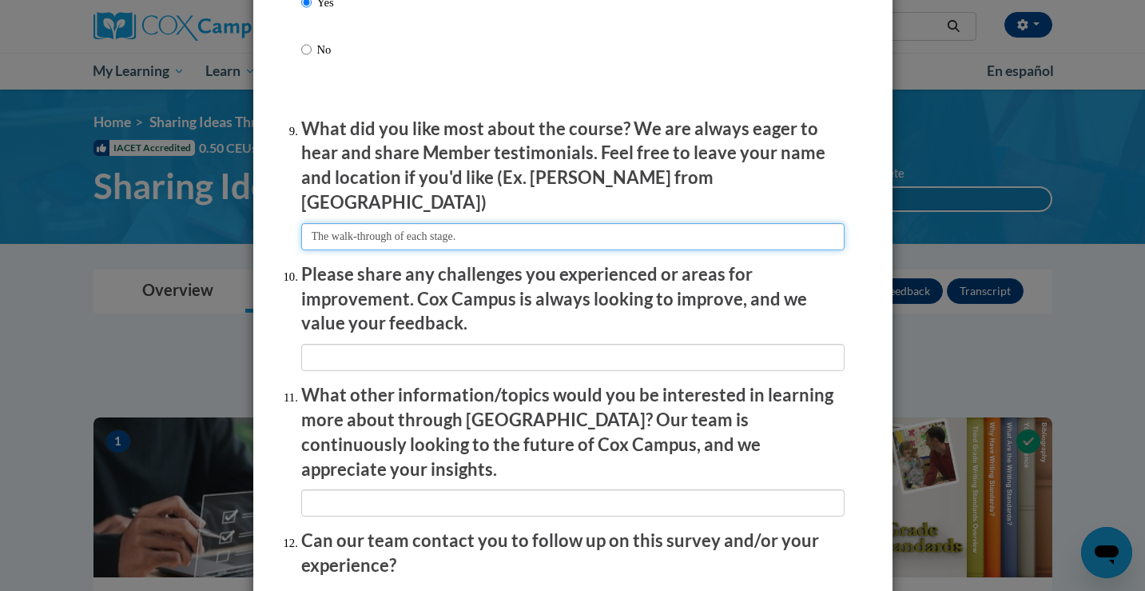
type input "The walk-through of each stage."
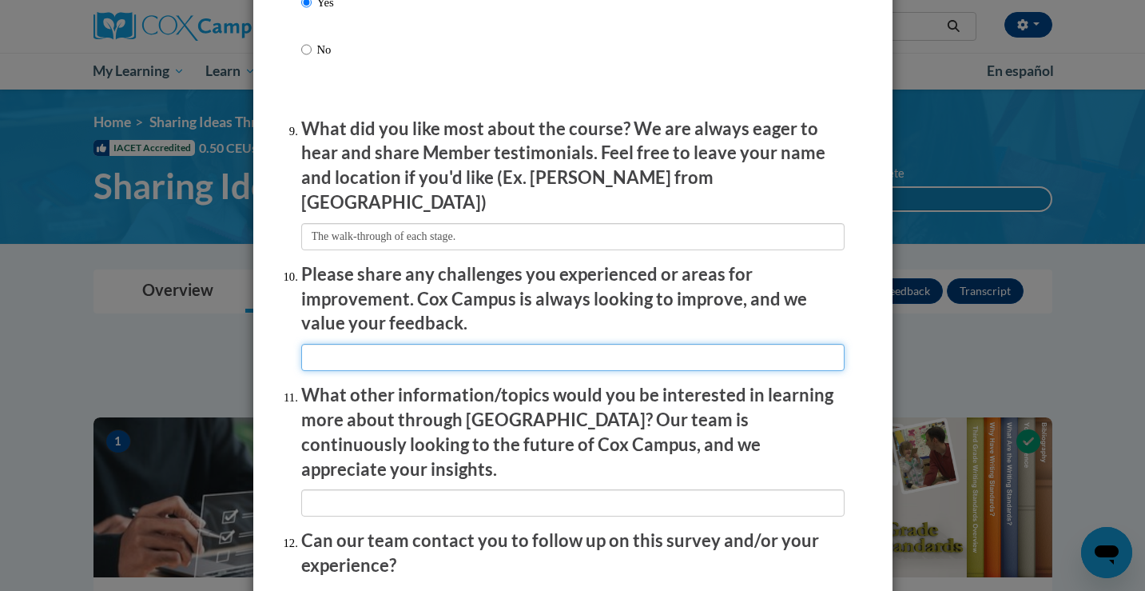
click at [372, 356] on input "textbox" at bounding box center [572, 357] width 543 height 27
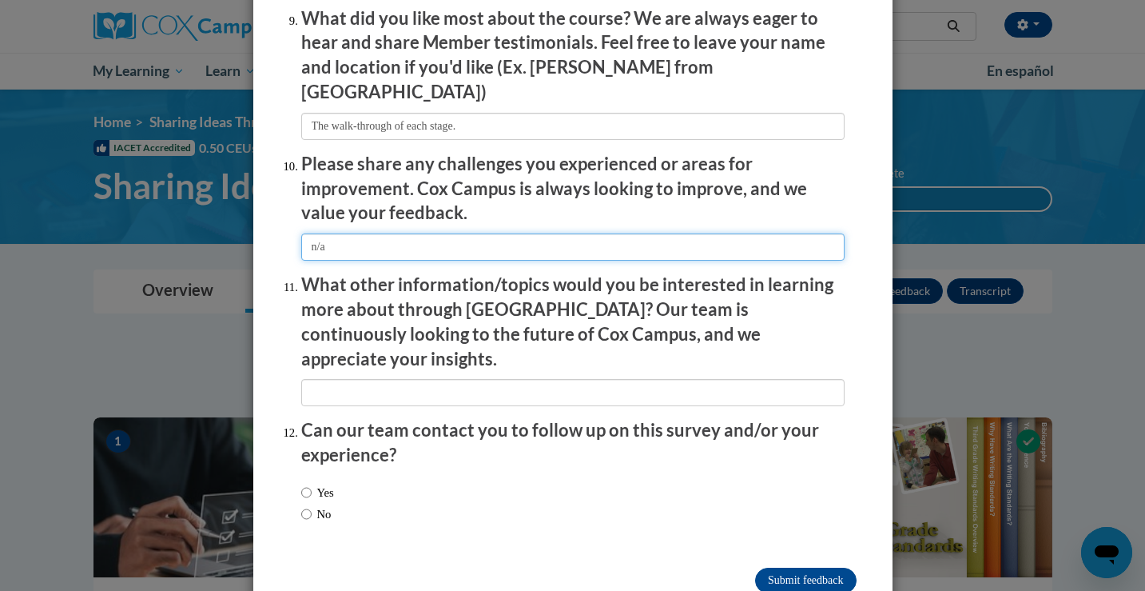
scroll to position [2734, 0]
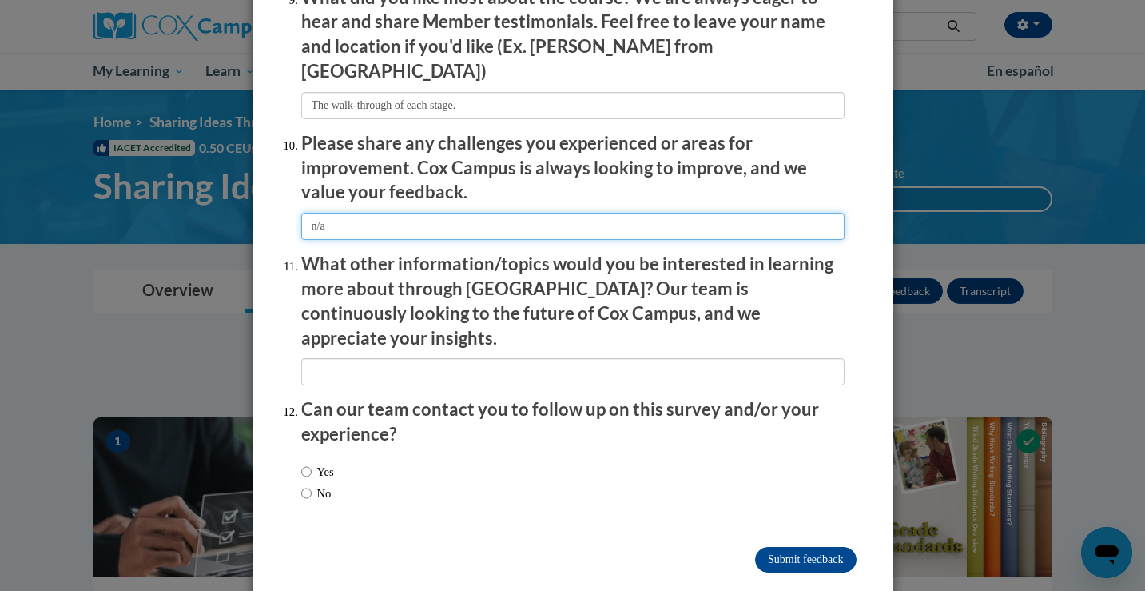
type input "n/a"
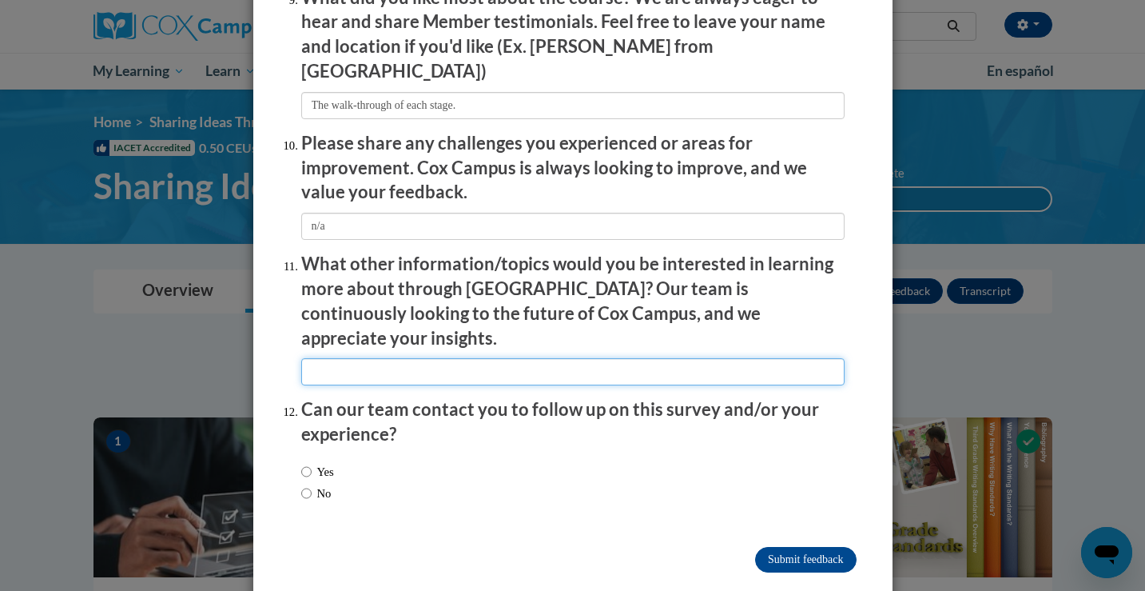
click at [358, 358] on input "textbox" at bounding box center [572, 371] width 543 height 27
type input "Family traumas/Cultural differences"
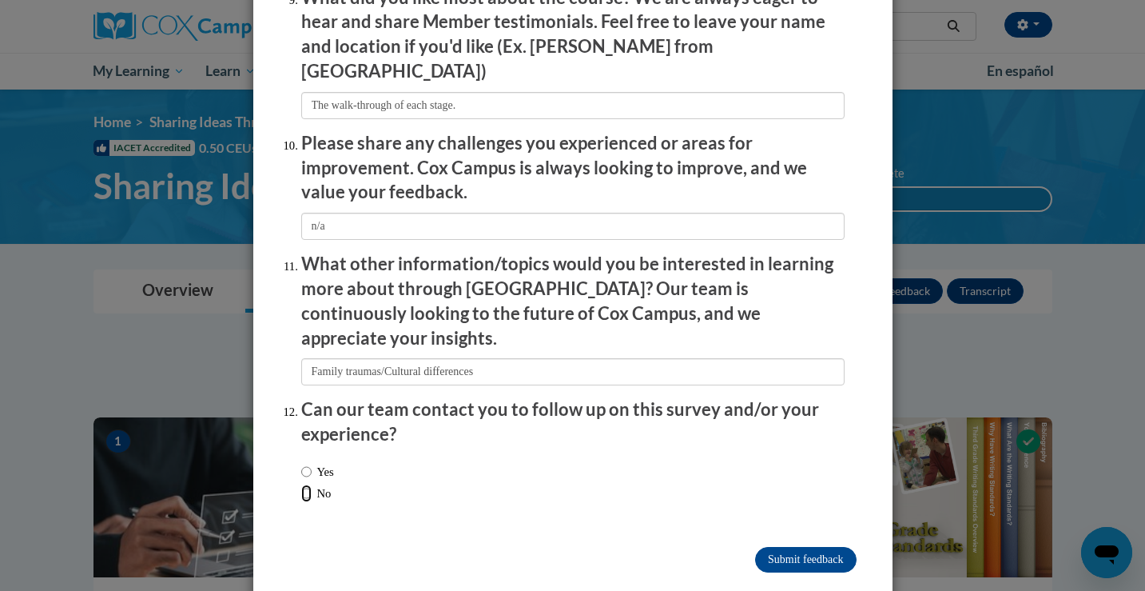
click at [308, 484] on input "No" at bounding box center [306, 493] width 10 height 18
radio input "true"
click at [756, 547] on input "Submit feedback" at bounding box center [805, 560] width 101 height 26
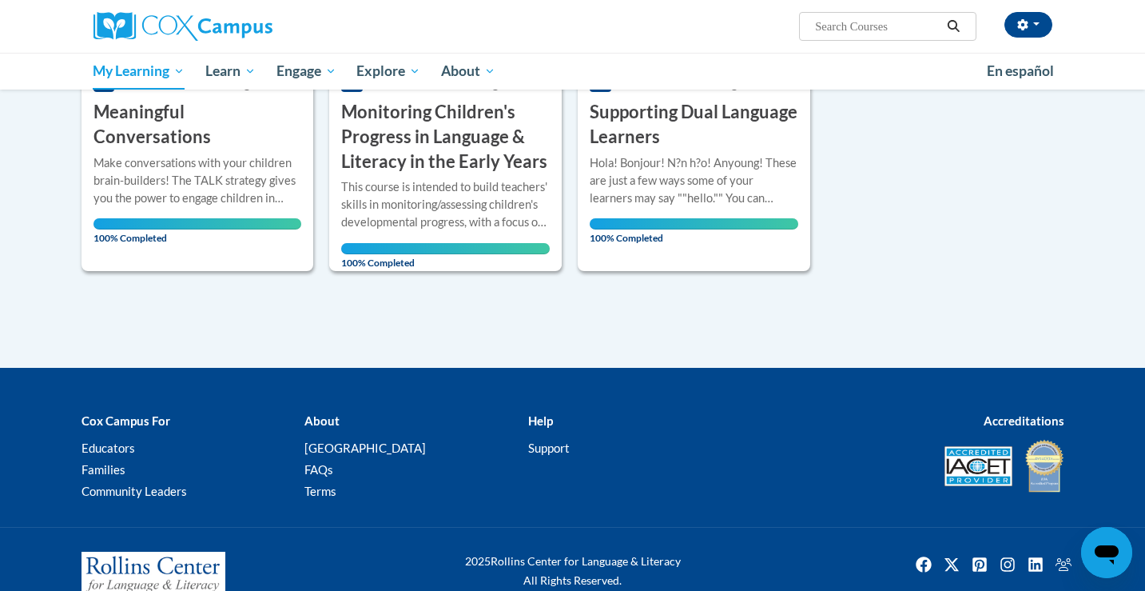
scroll to position [939, 0]
